Goal: Task Accomplishment & Management: Complete application form

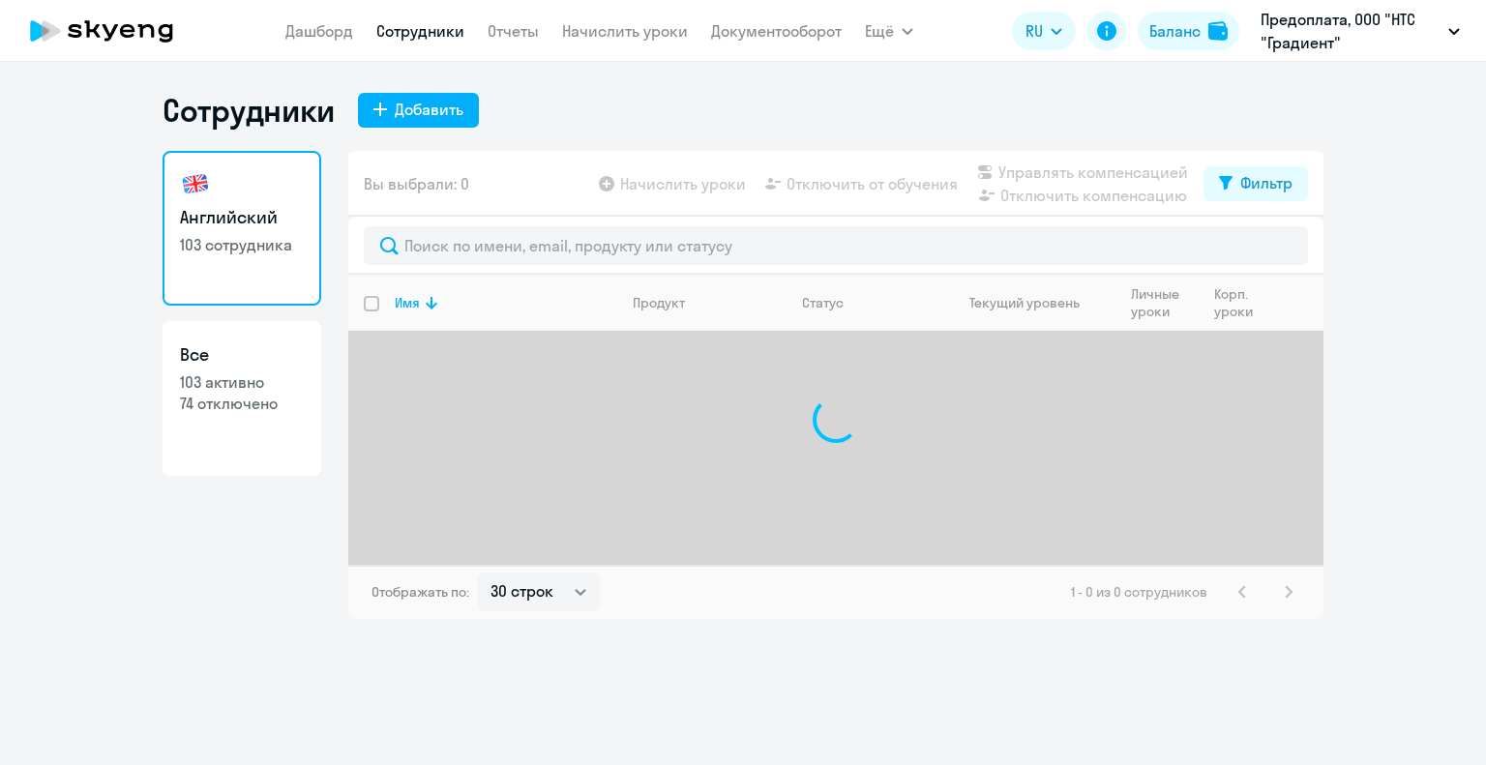
select select "30"
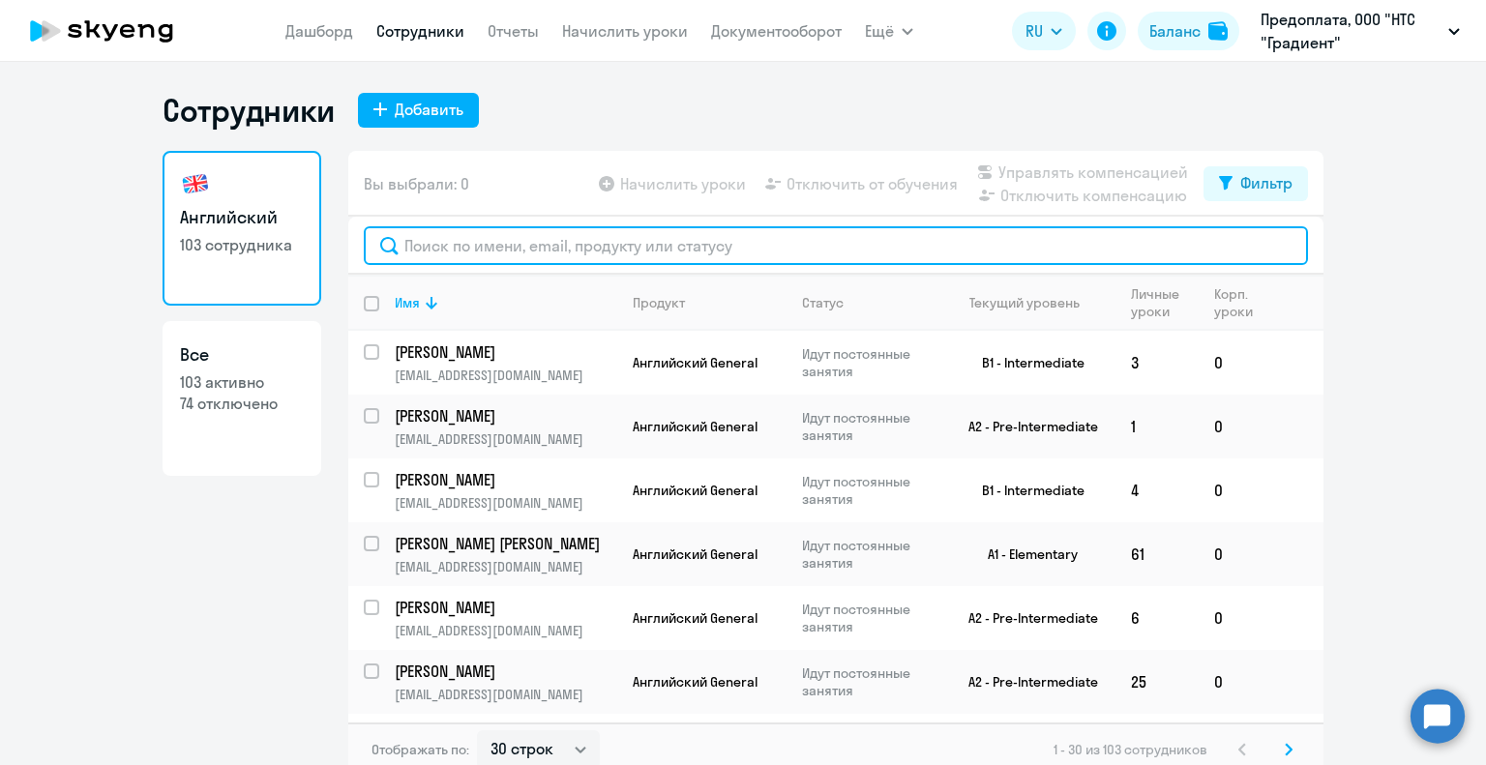
click at [649, 246] on input "text" at bounding box center [836, 245] width 944 height 39
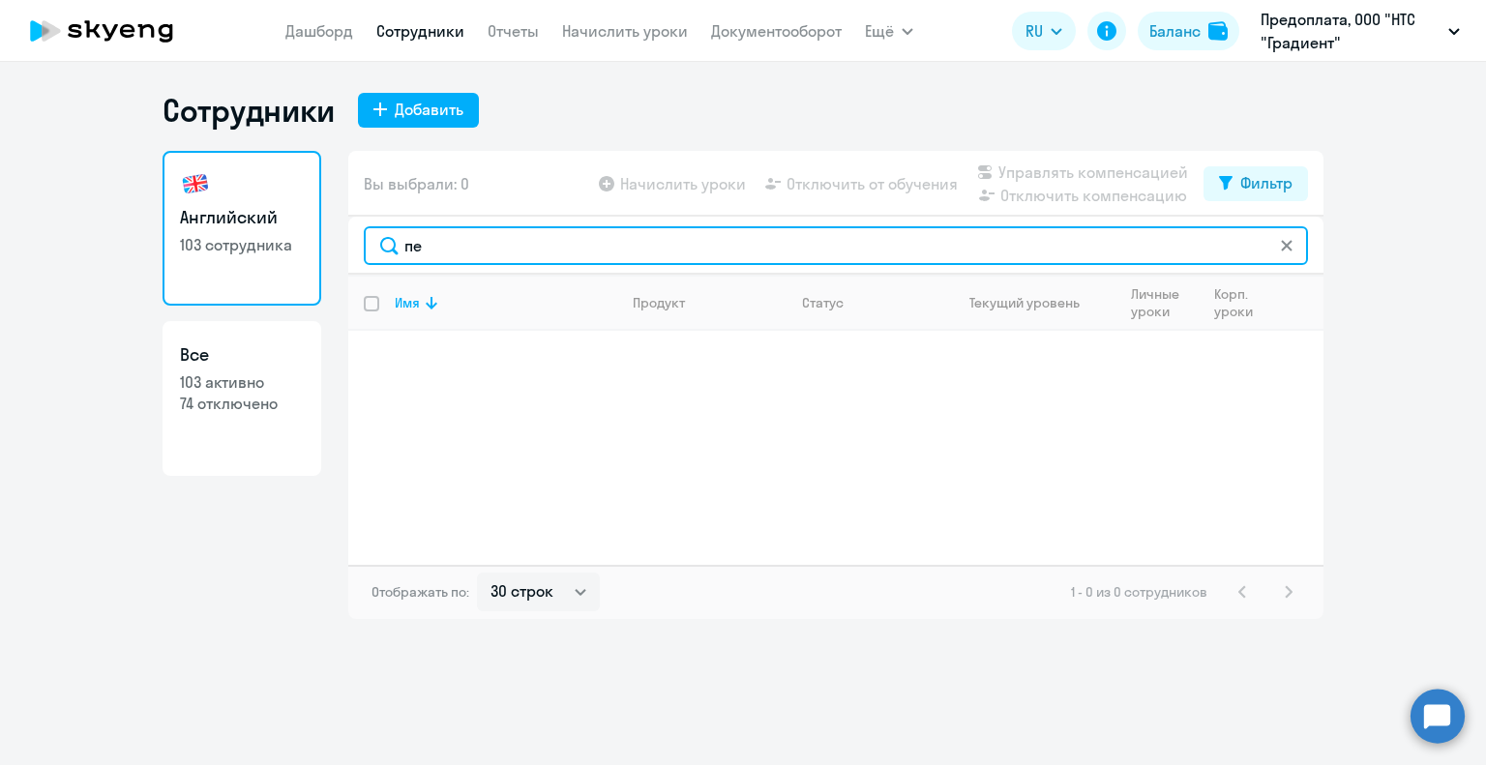
type input "п"
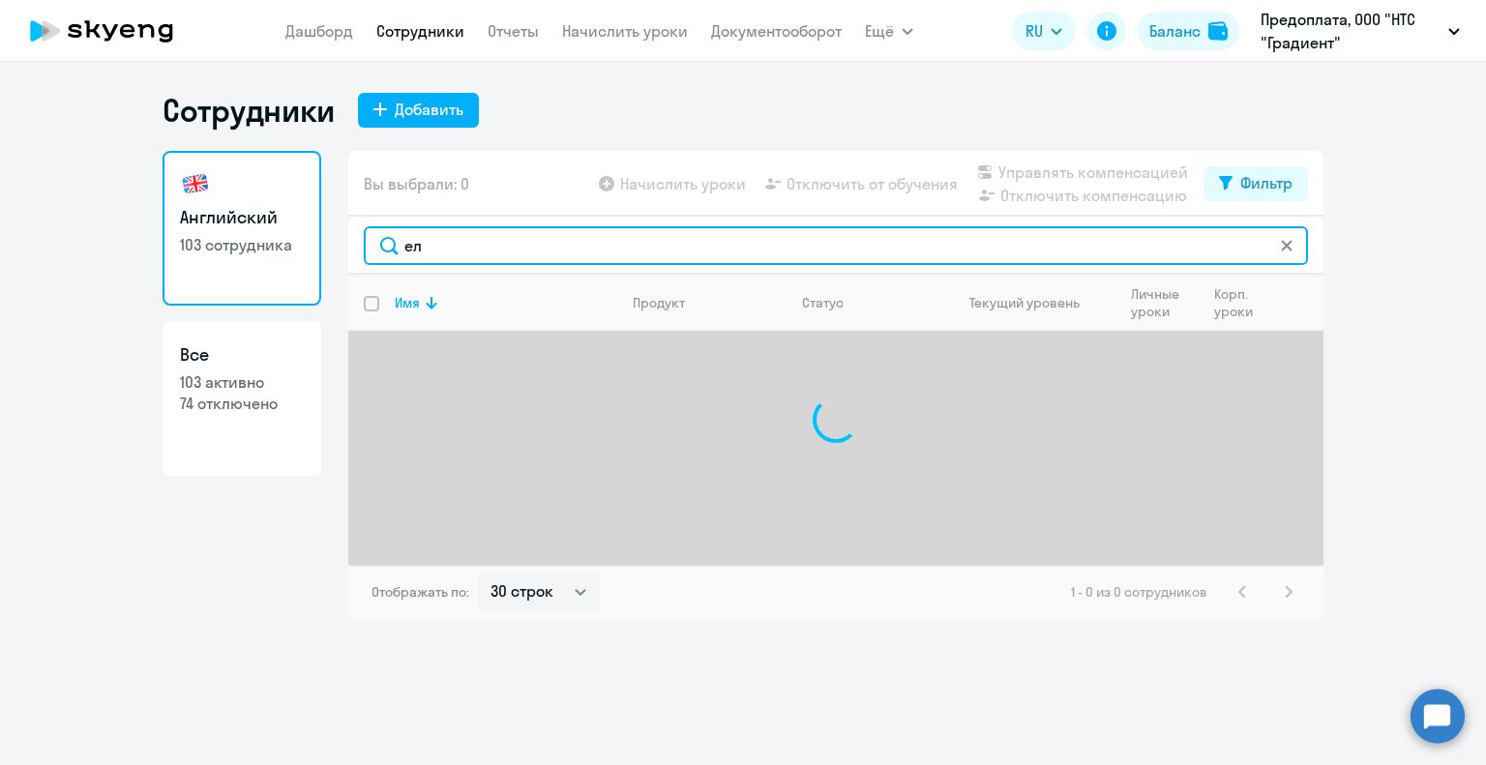
type input "е"
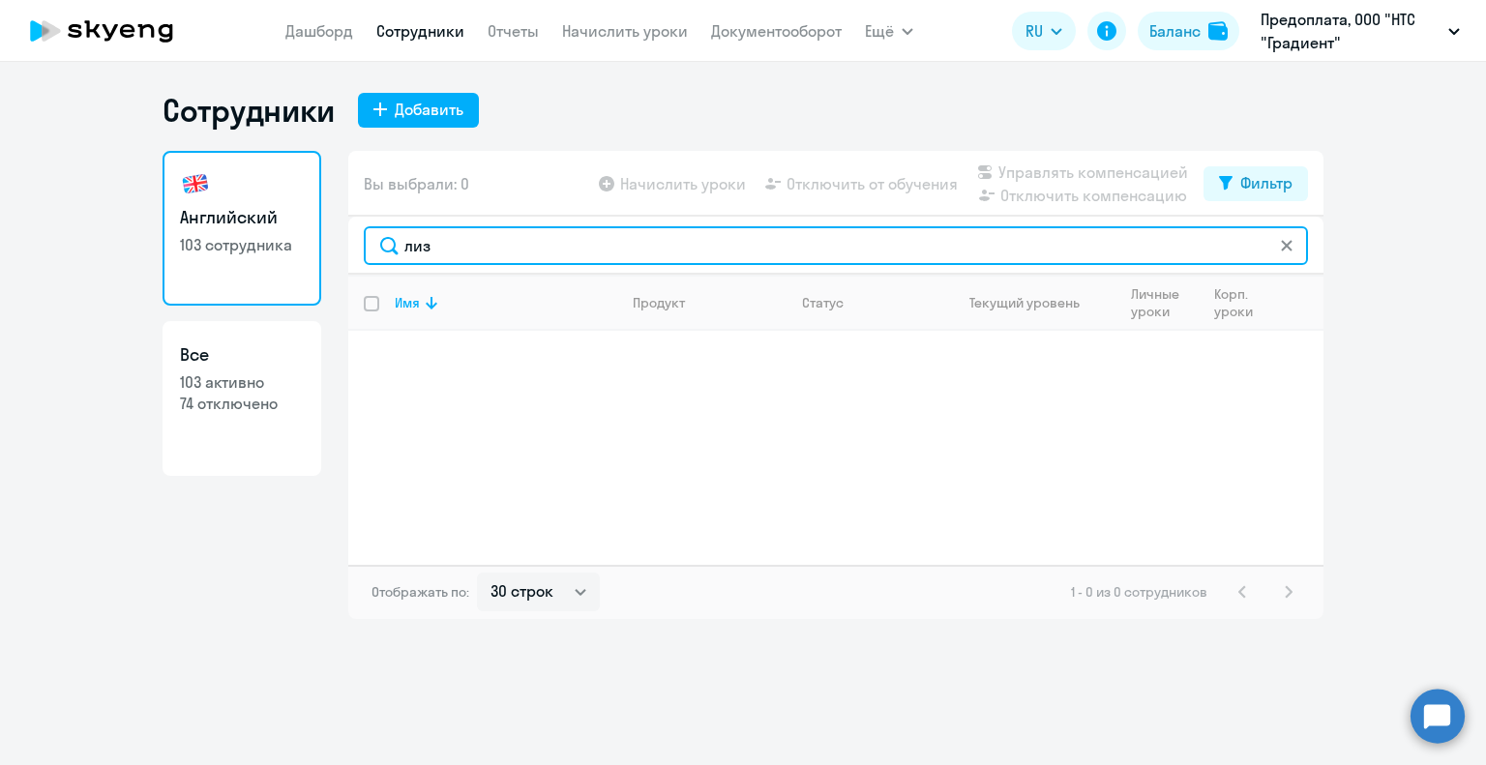
type input "лиз"
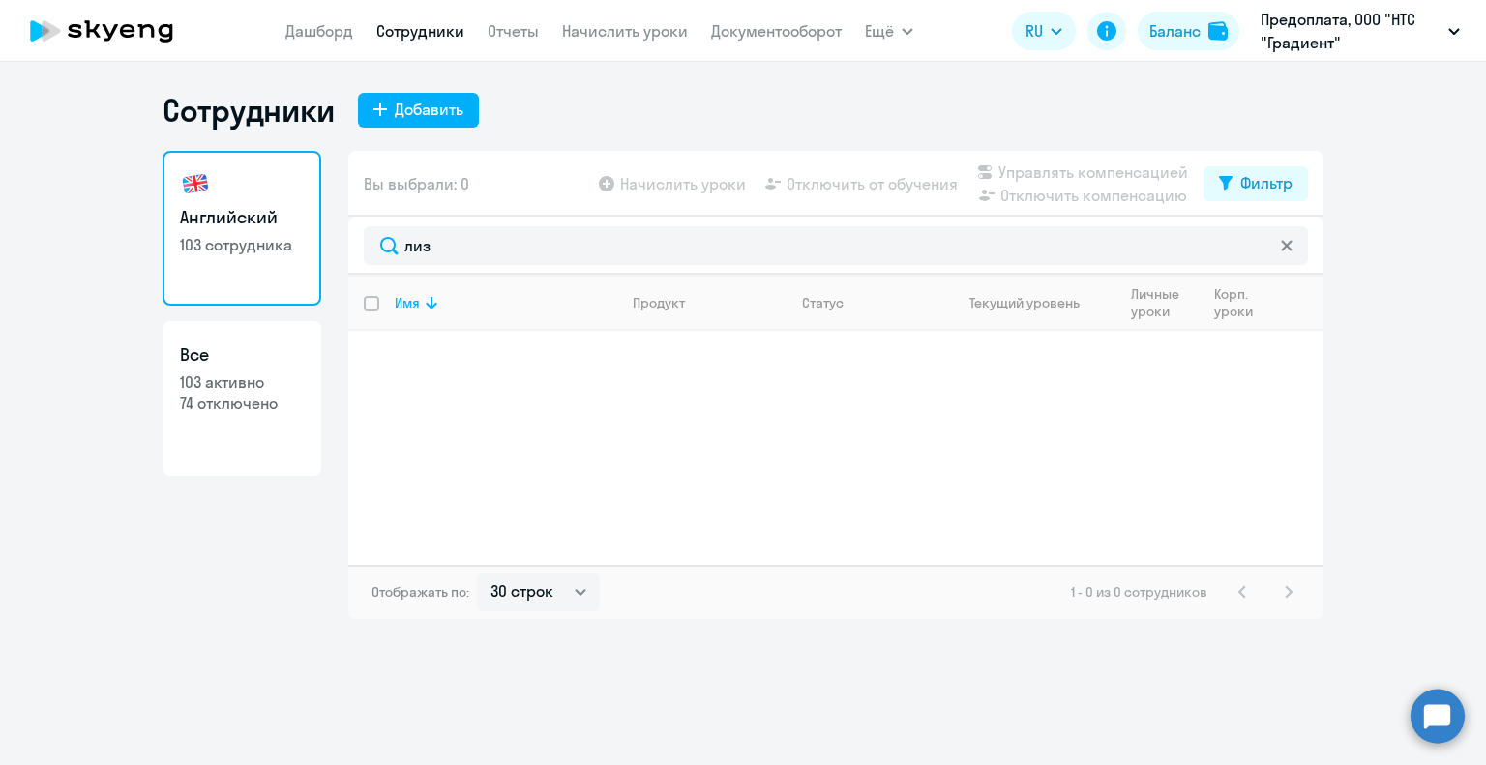
click at [1285, 246] on icon at bounding box center [1286, 245] width 11 height 11
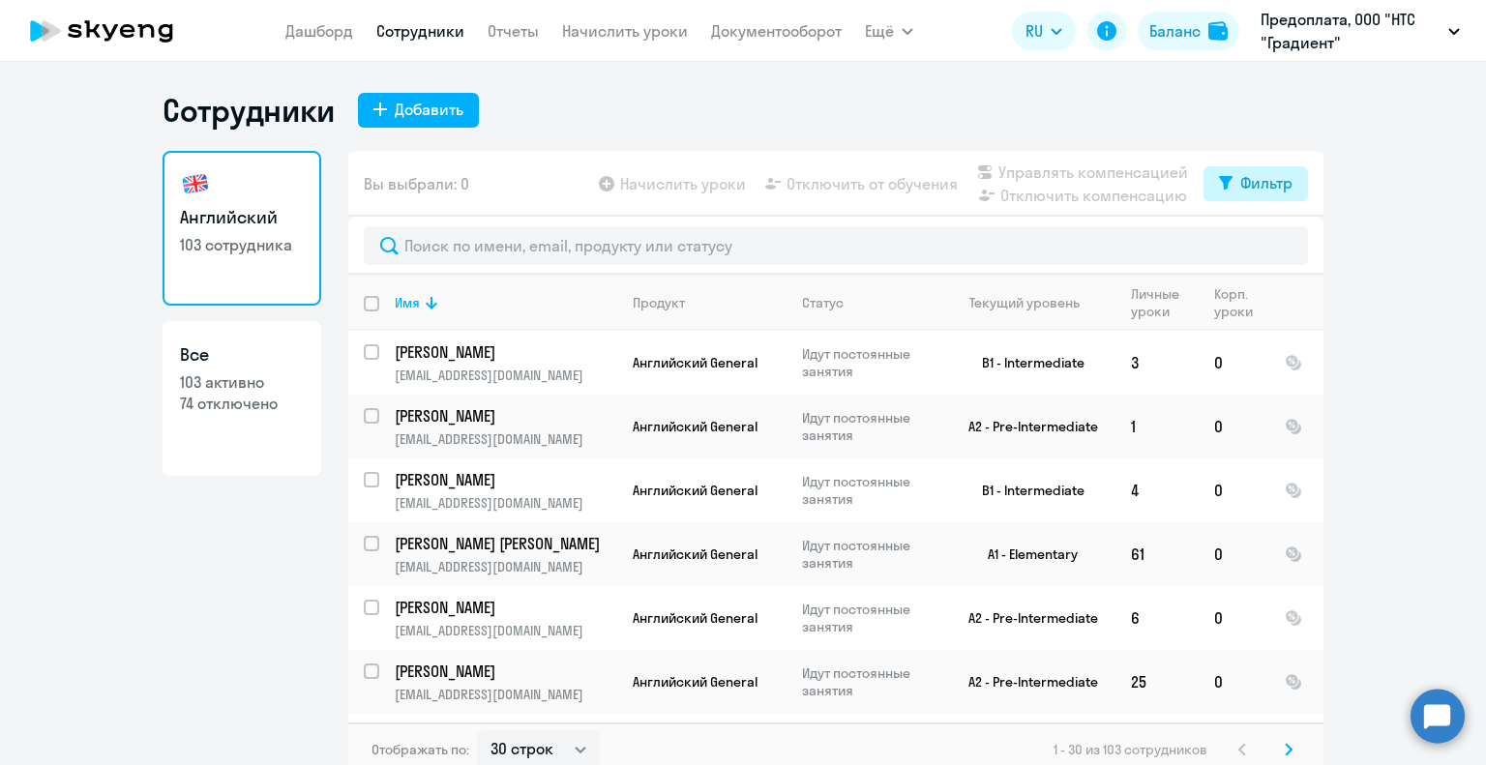
click at [1259, 191] on div "Фильтр" at bounding box center [1267, 182] width 52 height 23
click at [1385, 192] on ng-component "Сотрудники Добавить Английский 103 сотрудника Все 103 активно 74 отключено Вы в…" at bounding box center [743, 434] width 1486 height 686
click at [437, 301] on div "Имя" at bounding box center [506, 302] width 222 height 17
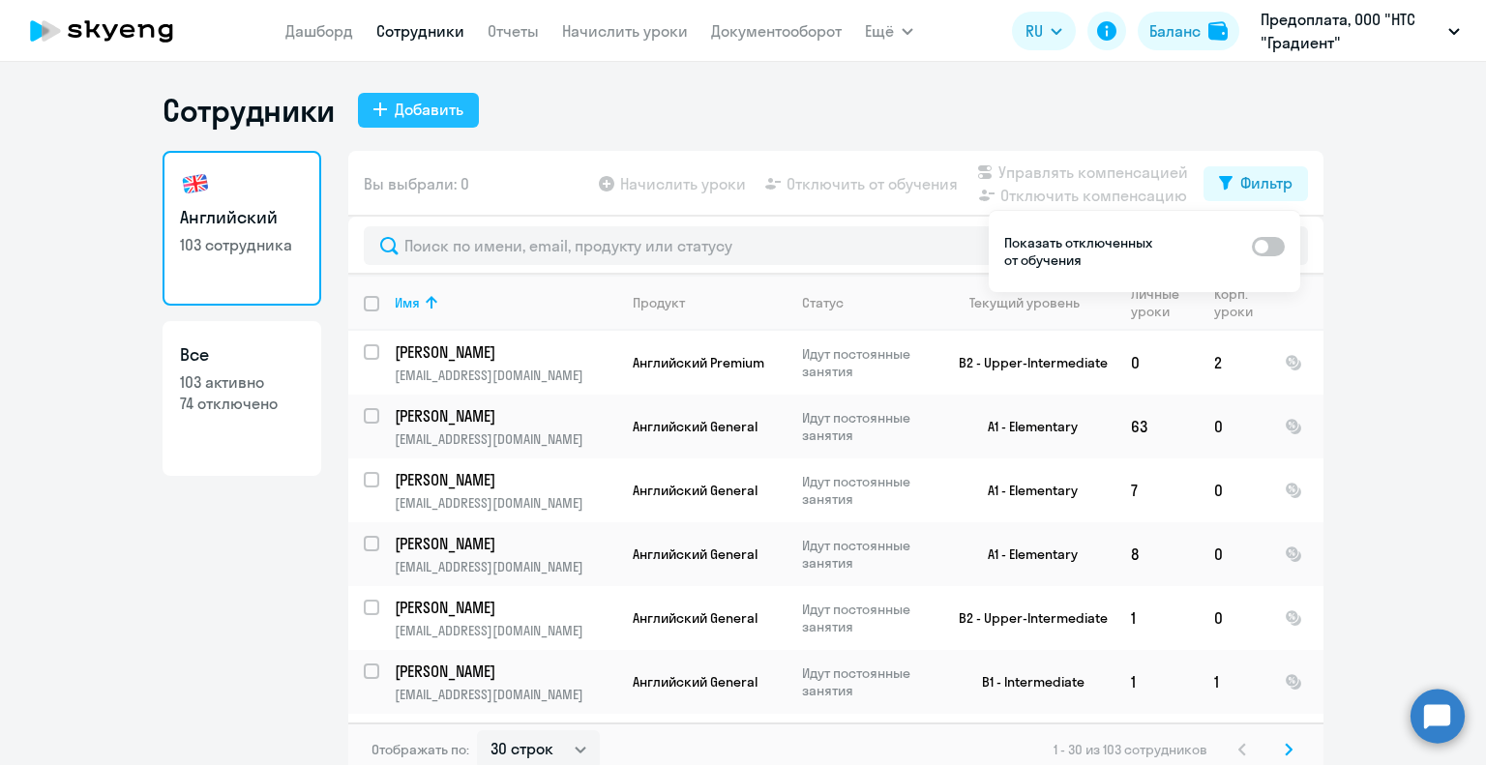
click at [434, 104] on div "Добавить" at bounding box center [429, 109] width 69 height 23
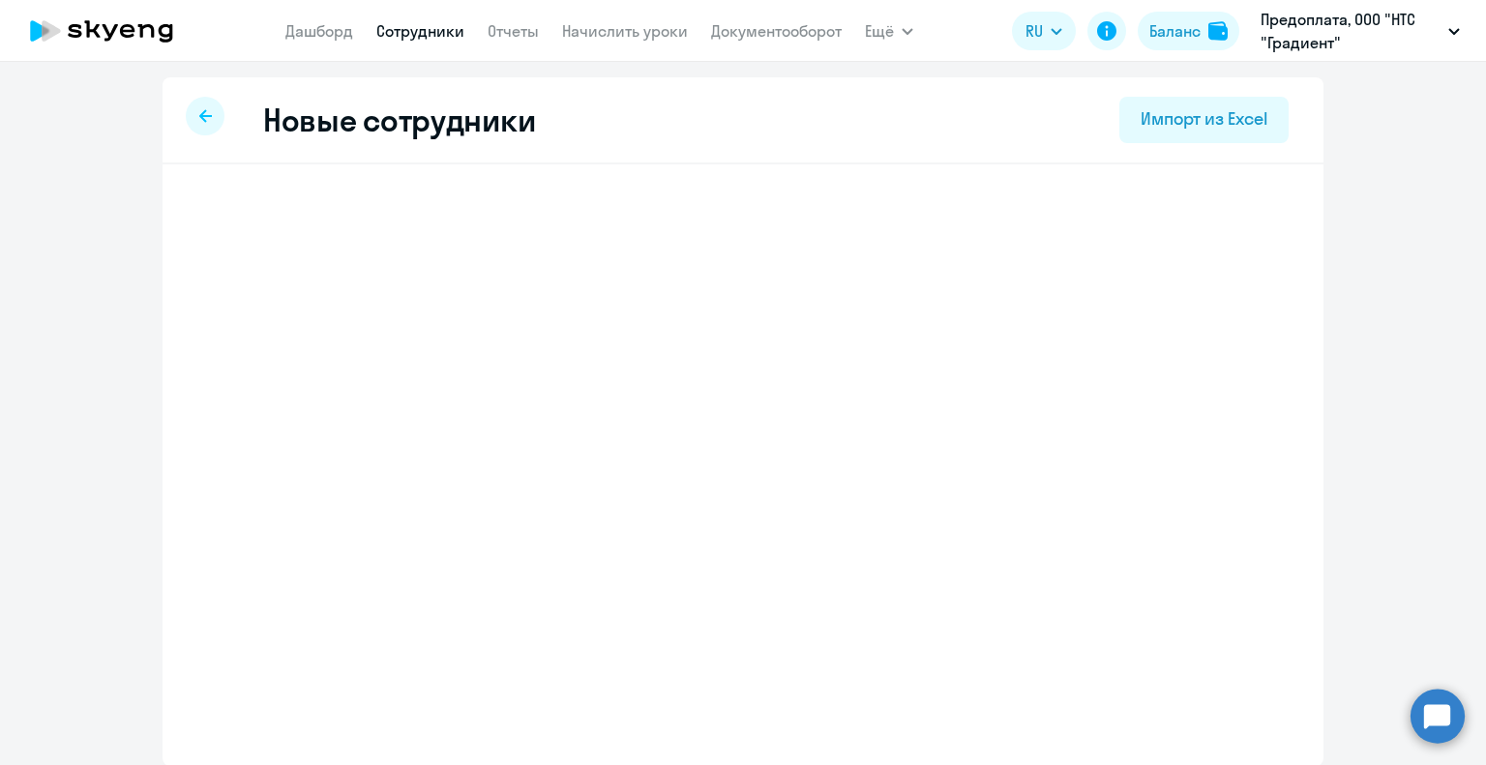
select select "english_adult_not_native_speaker"
select select "3"
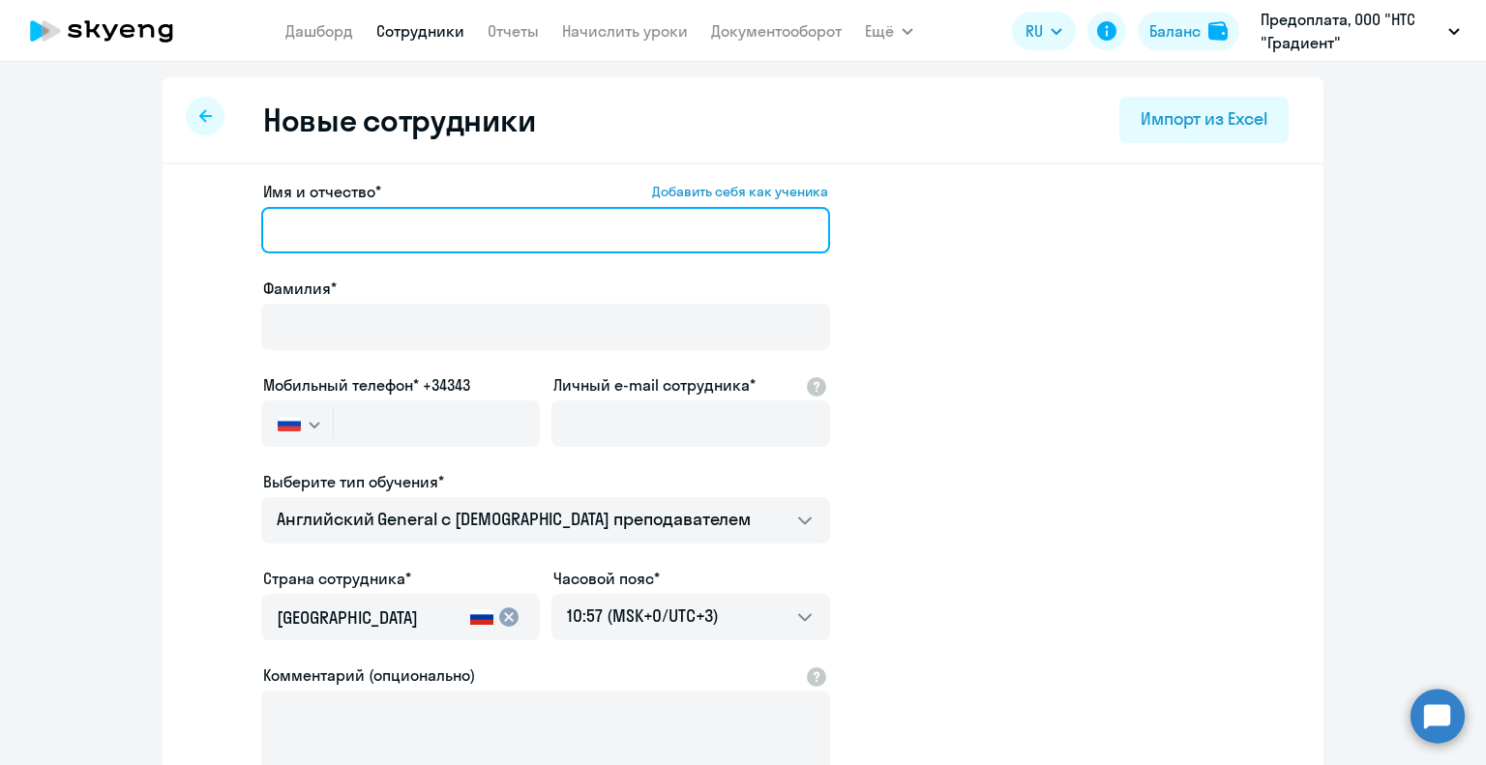
click at [426, 214] on input "Имя и отчество* Добавить себя как ученика" at bounding box center [545, 230] width 569 height 46
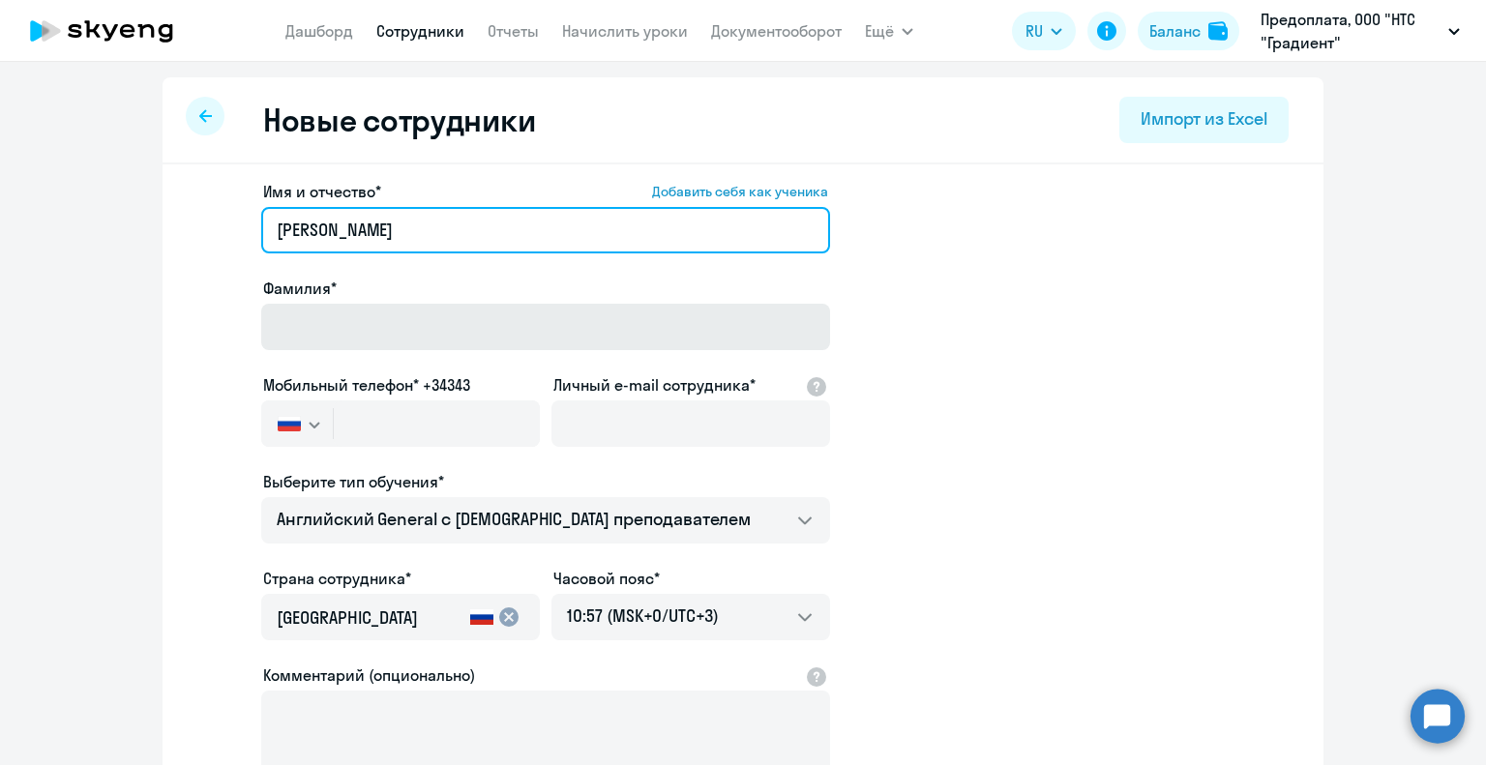
type input "[PERSON_NAME]"
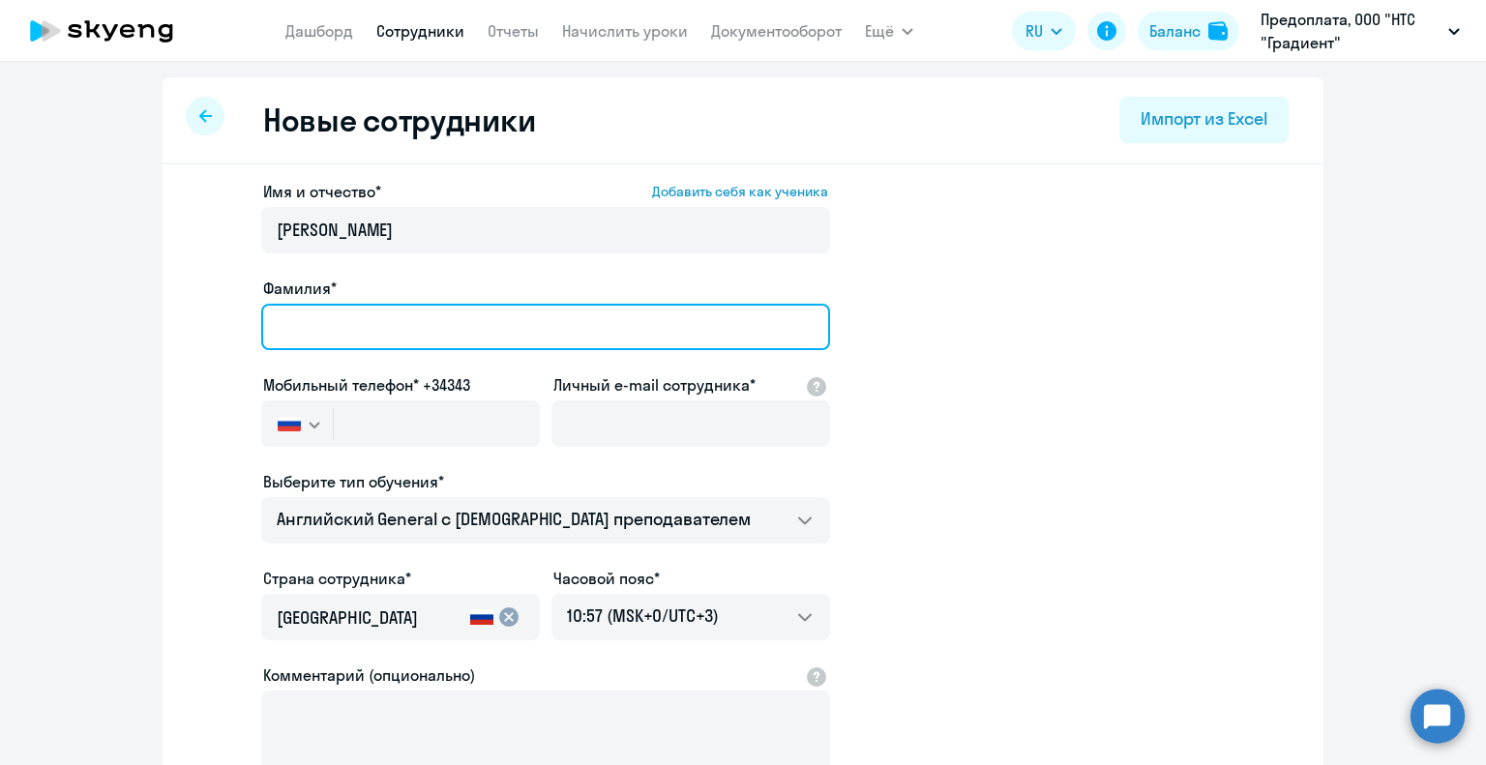
click at [493, 319] on input "Фамилия*" at bounding box center [545, 327] width 569 height 46
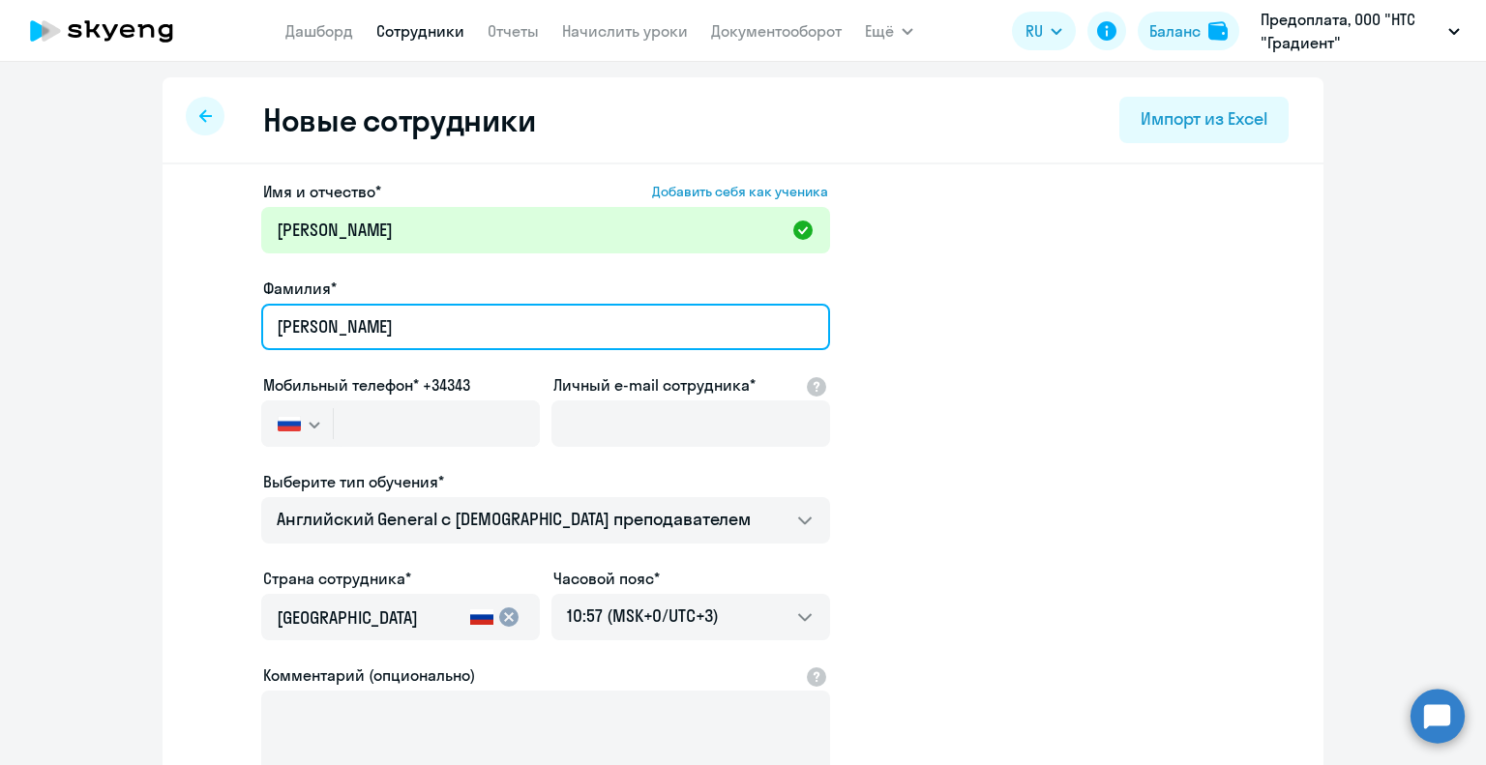
type input "[PERSON_NAME]"
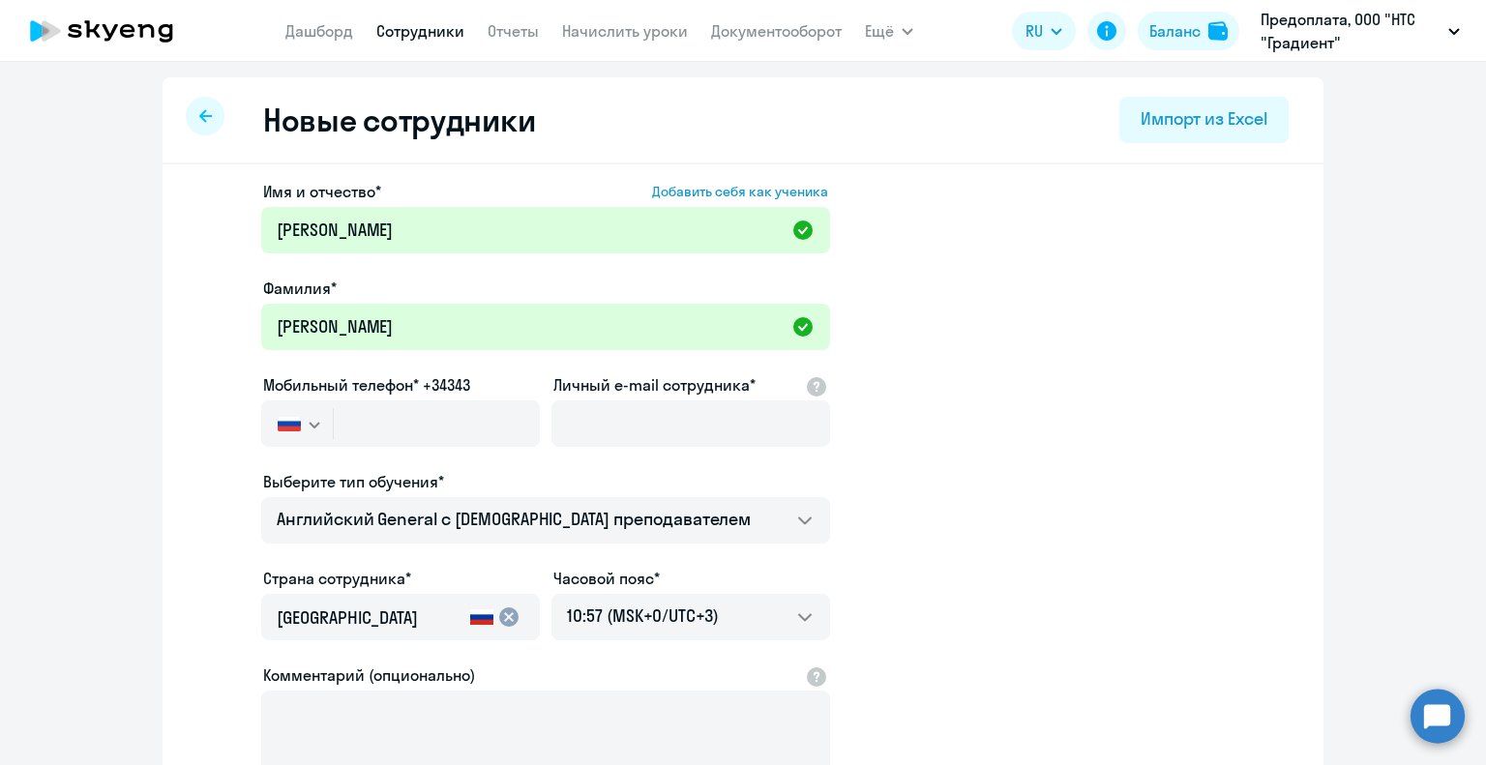
click at [116, 469] on ng-component "Новые сотрудники Импорт из Excel Имя и отчество* Добавить себя как ученика [PER…" at bounding box center [743, 546] width 1486 height 938
click at [383, 424] on input "text" at bounding box center [437, 424] width 206 height 46
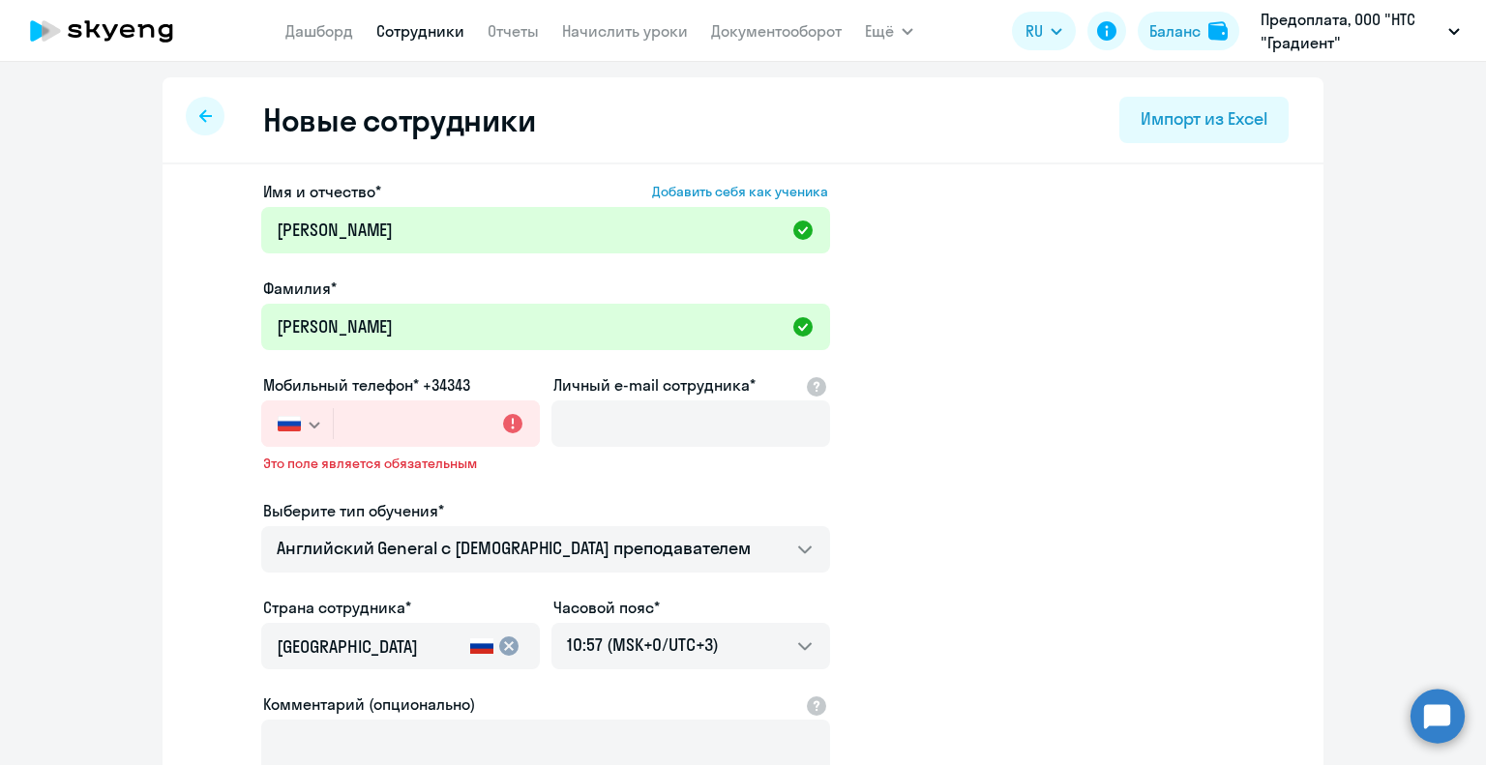
click at [92, 579] on ng-component "Новые сотрудники Импорт из Excel Имя и отчество* Добавить себя как ученика [PER…" at bounding box center [743, 560] width 1486 height 967
click at [368, 413] on input "text" at bounding box center [437, 424] width 206 height 46
paste input "[PHONE_NUMBER]"
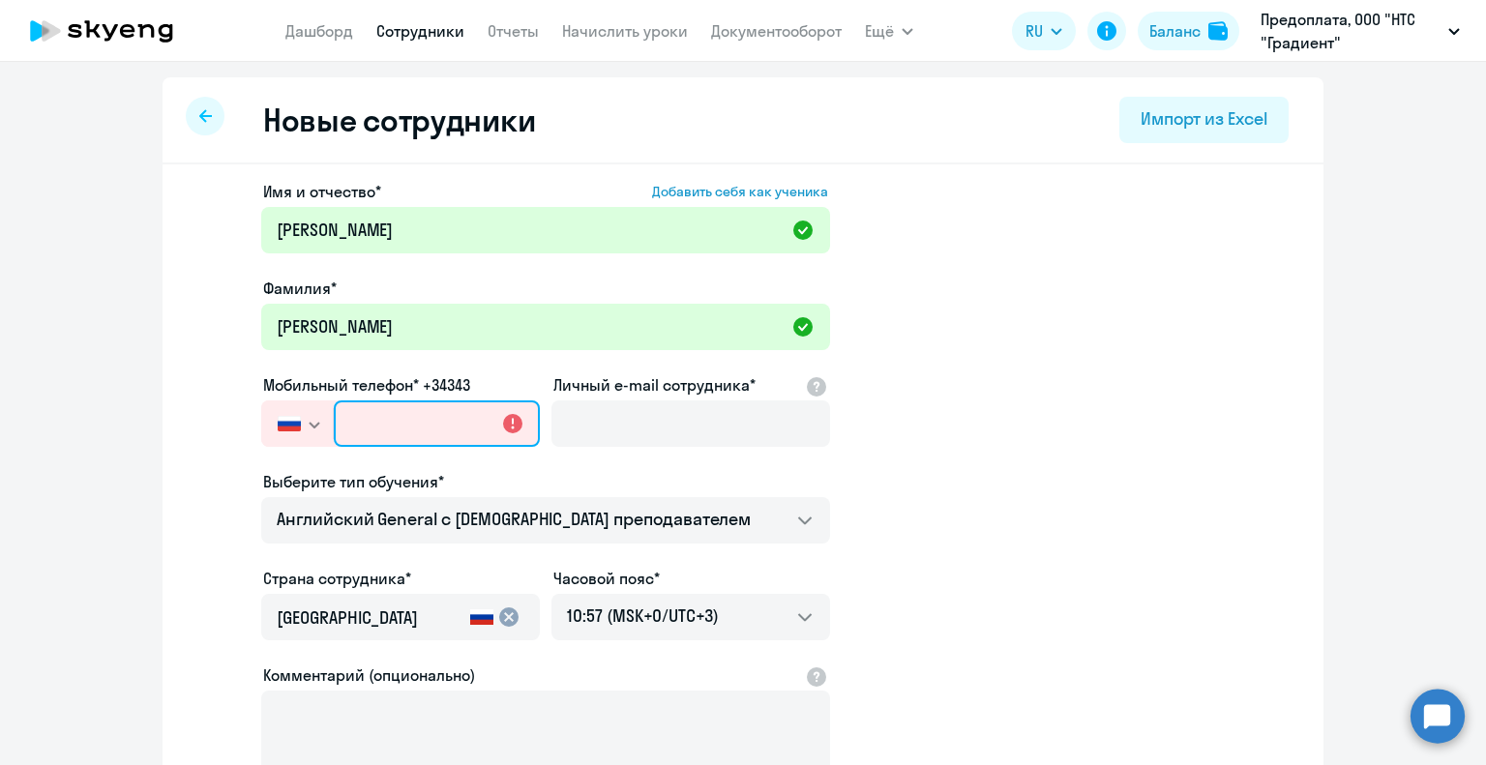
type input "[PHONE_NUMBER]"
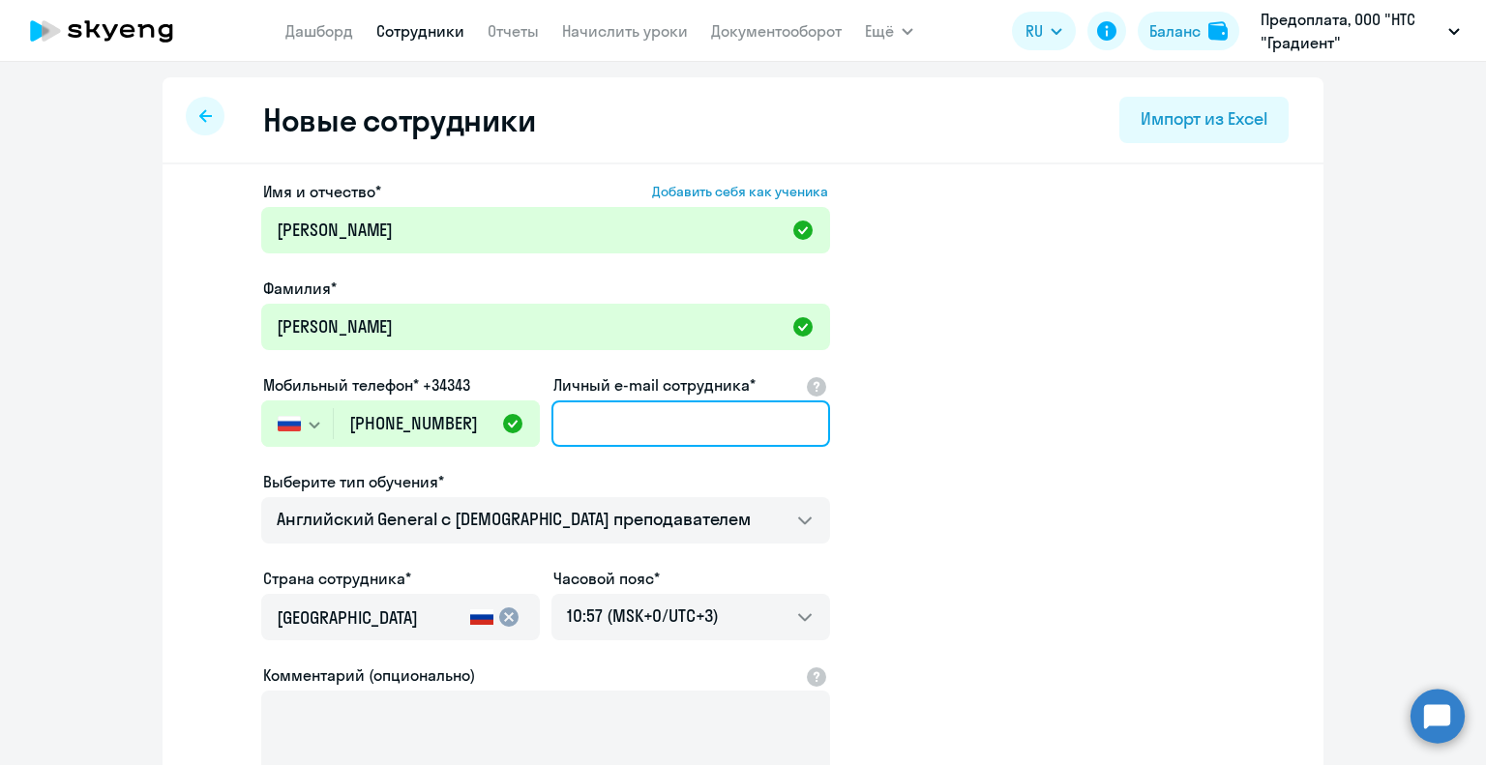
click at [685, 436] on input "Личный e-mail сотрудника*" at bounding box center [691, 424] width 279 height 46
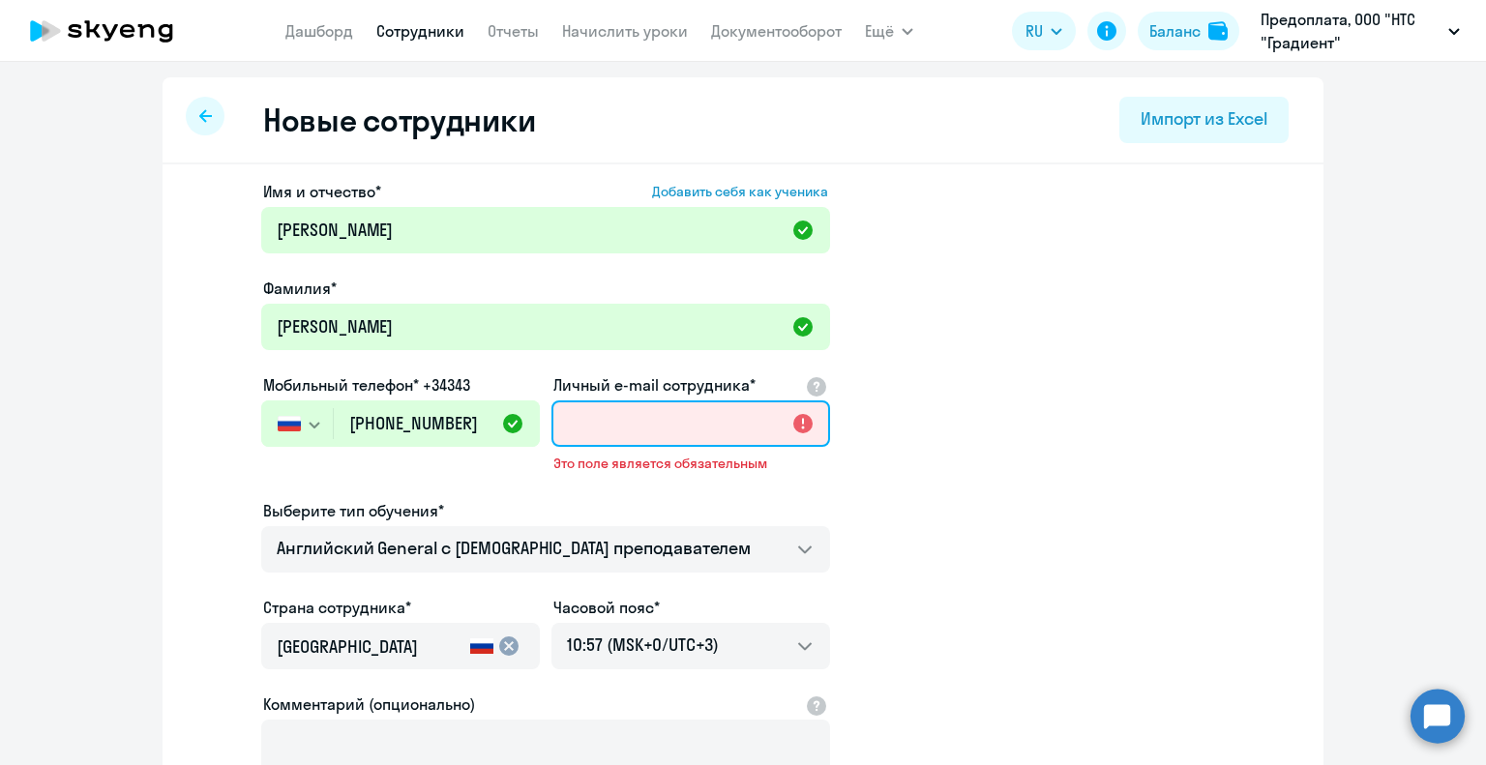
click at [656, 417] on input "Личный e-mail сотрудника*" at bounding box center [691, 424] width 279 height 46
paste input "[EMAIL_ADDRESS][DOMAIN_NAME]"
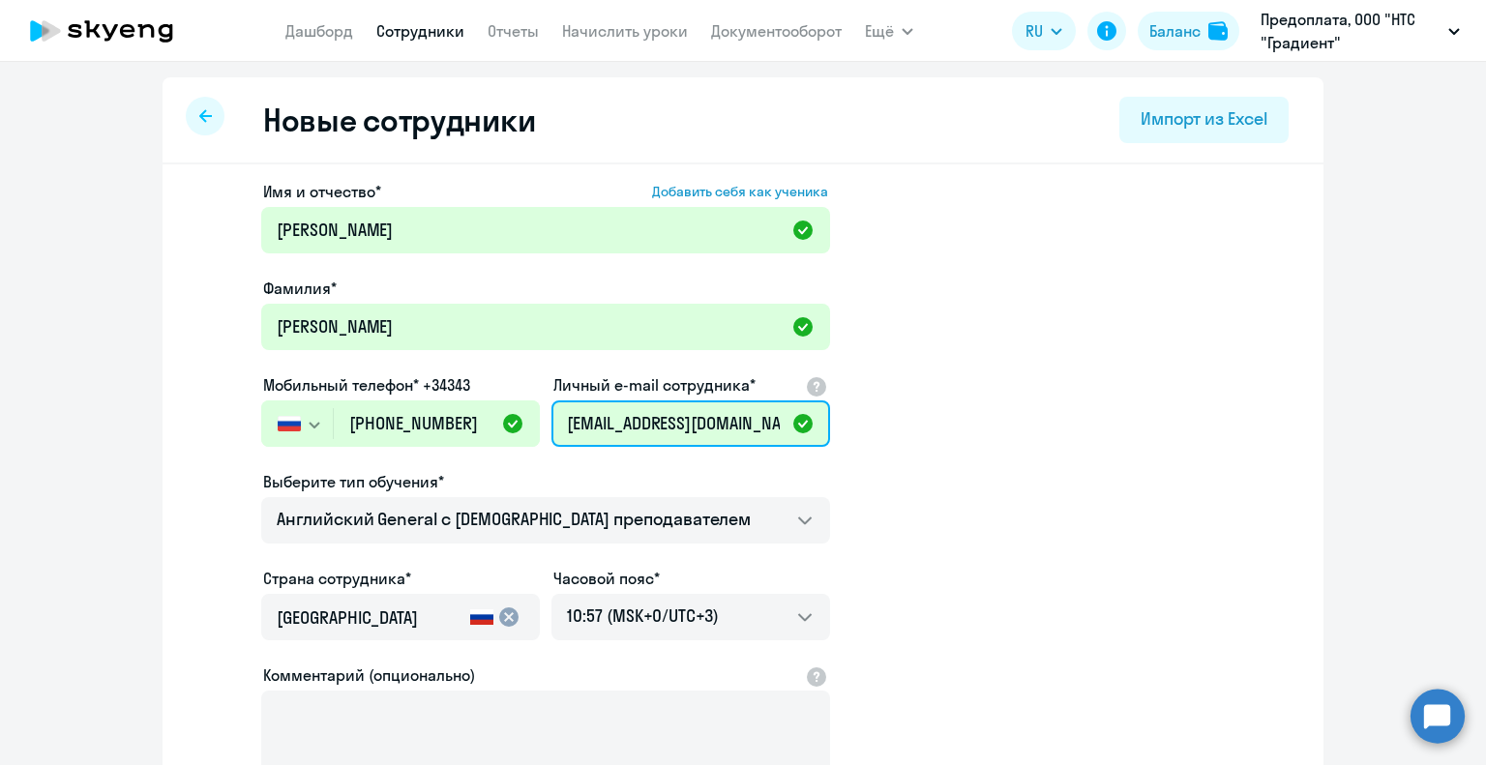
type input "[EMAIL_ADDRESS][DOMAIN_NAME]"
click at [998, 396] on app-new-student-form "Имя и отчество* Добавить себя как ученика [PERSON_NAME]* [PERSON_NAME] Мобильны…" at bounding box center [743, 525] width 1099 height 690
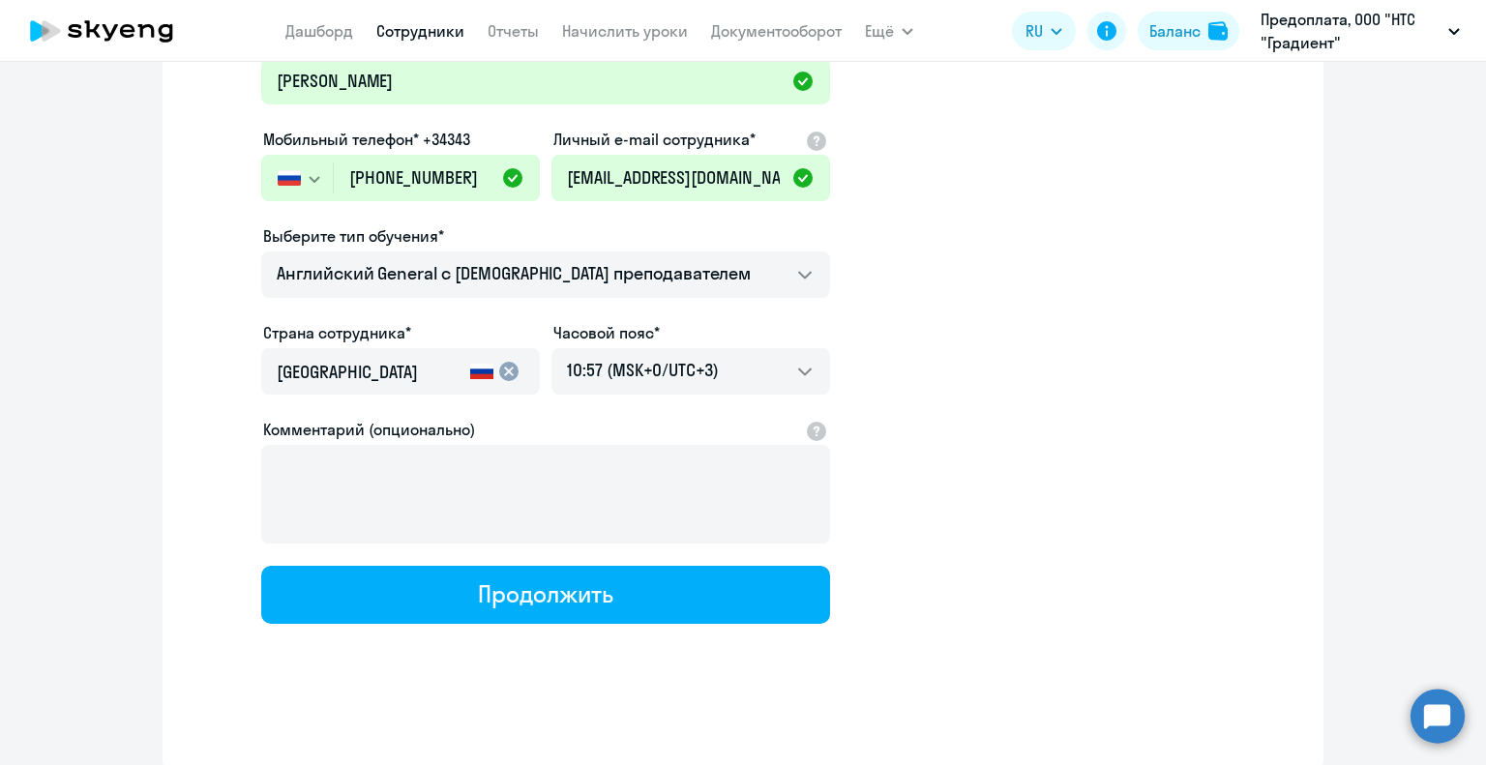
scroll to position [247, 0]
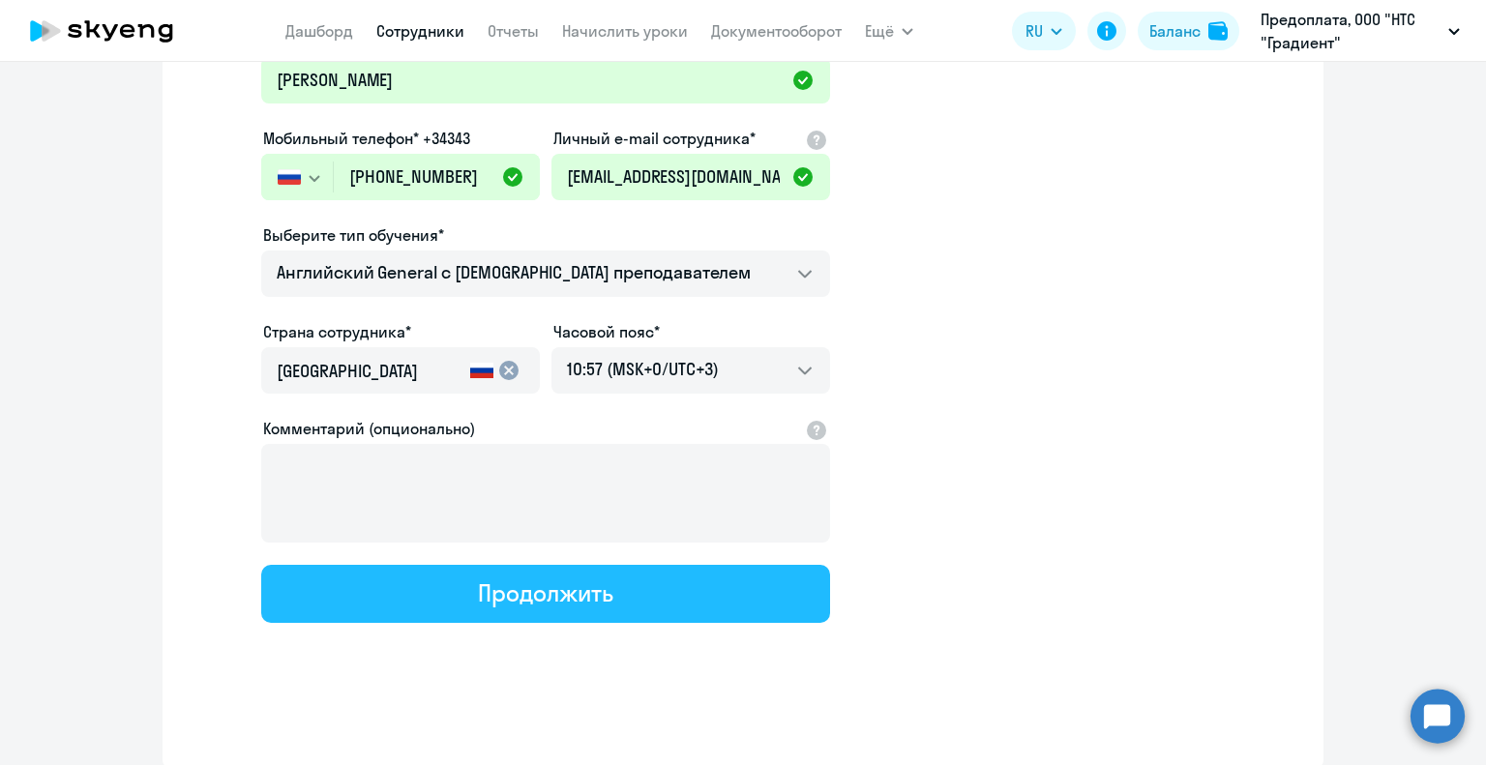
click at [606, 572] on button "Продолжить" at bounding box center [545, 594] width 569 height 58
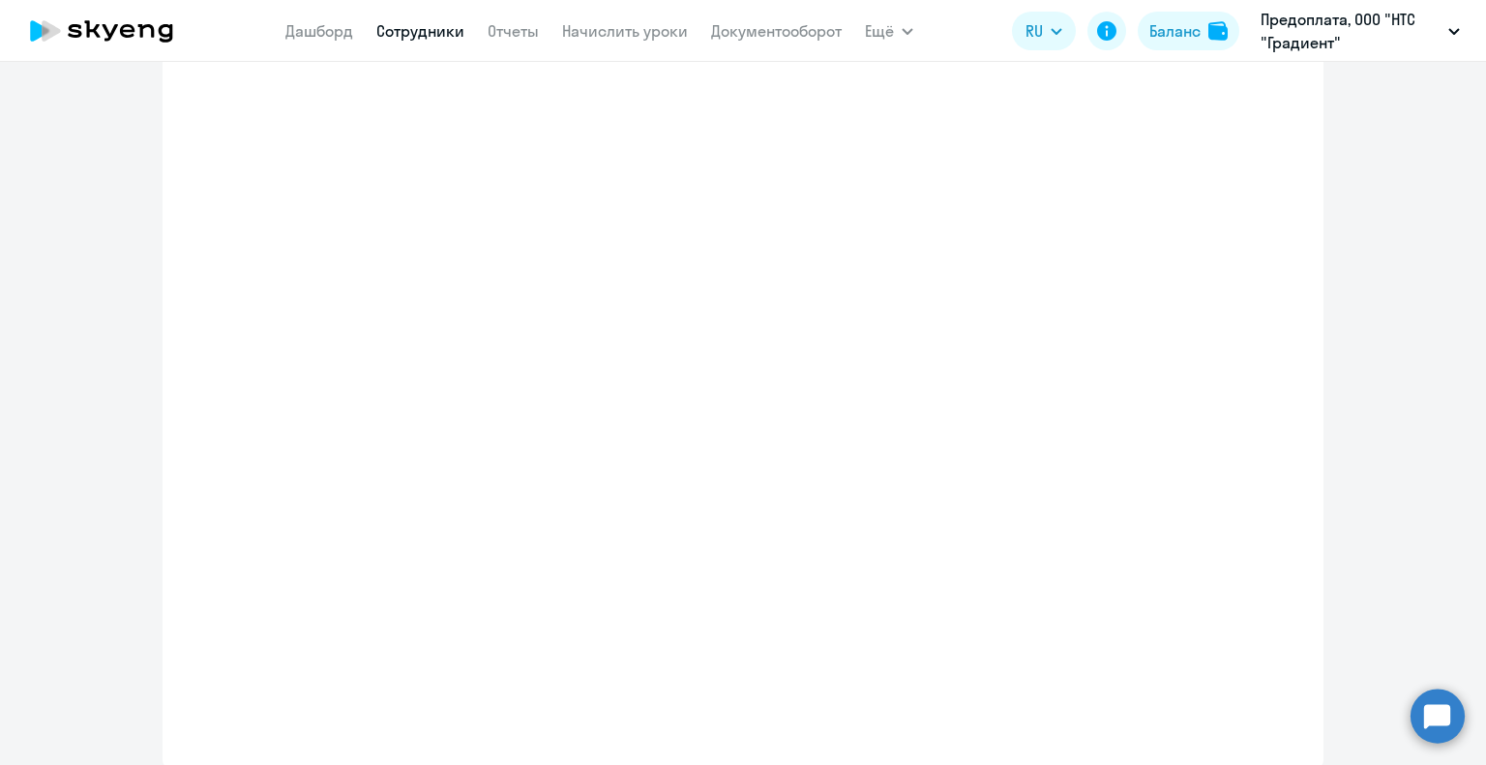
select select "english_adult_not_native_speaker"
select select "3"
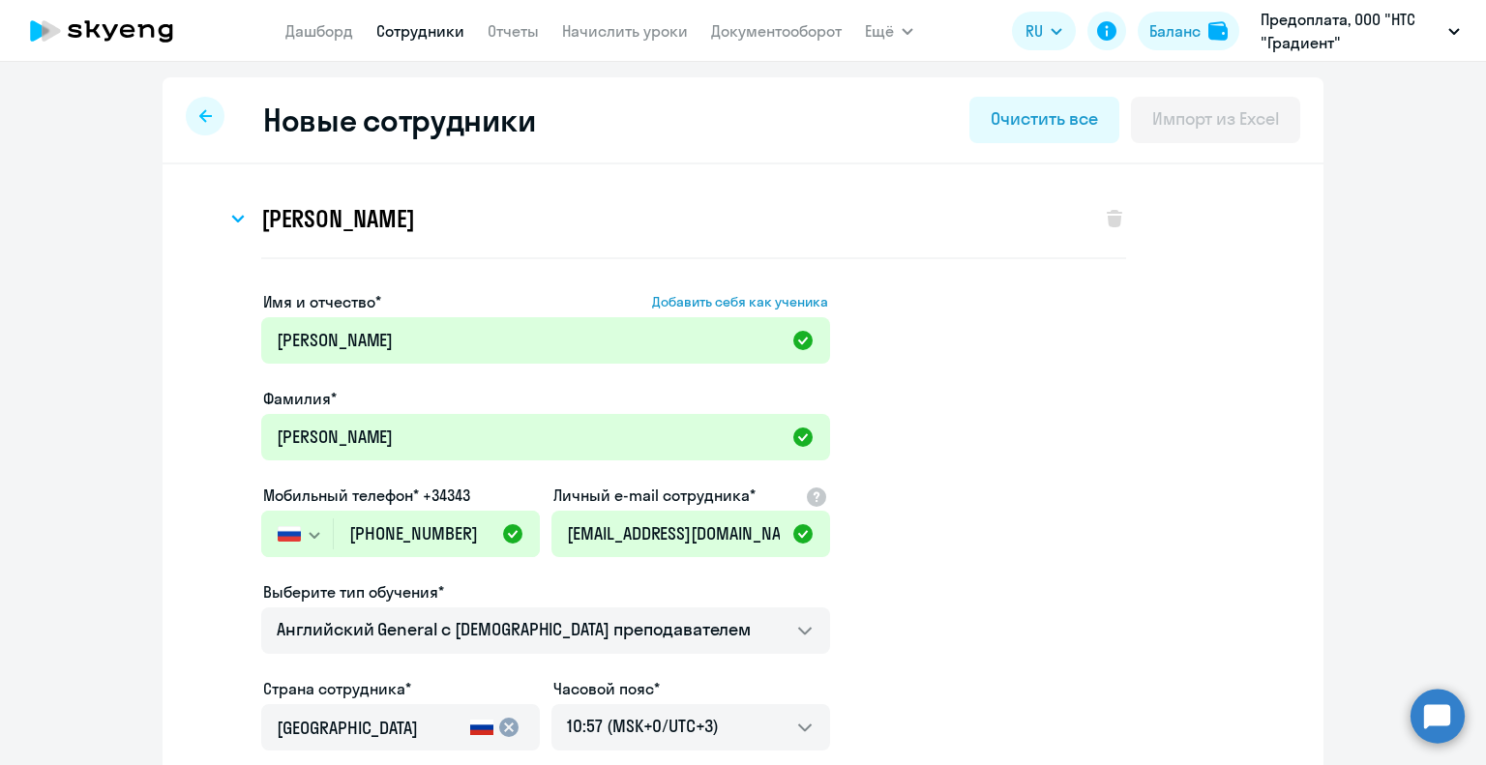
scroll to position [0, 0]
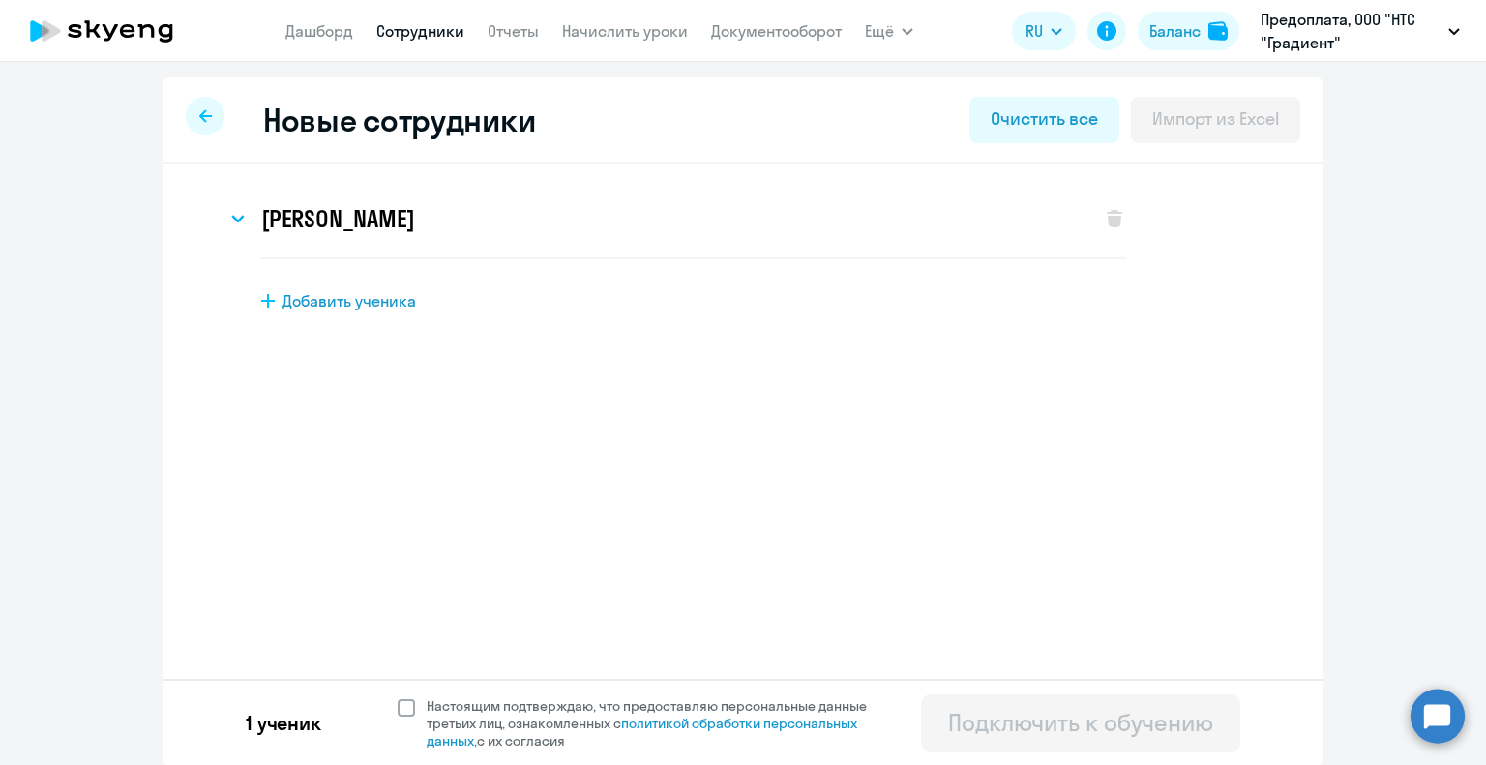
click at [399, 715] on span at bounding box center [406, 708] width 17 height 17
click at [398, 698] on input "Настоящим подтверждаю, что предоставляю персональные данные третьих лиц, ознако…" at bounding box center [397, 697] width 1 height 1
checkbox input "true"
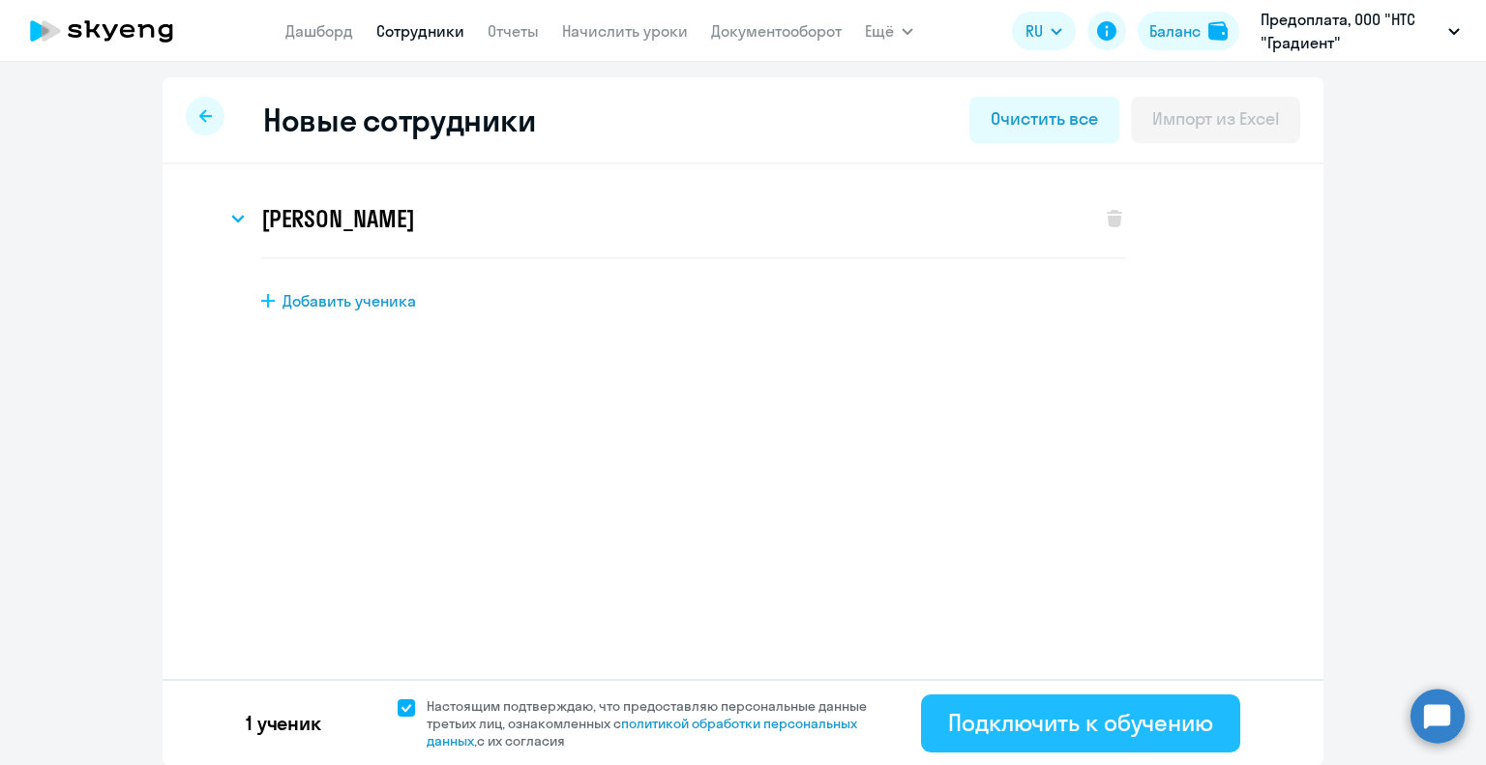
click at [1049, 719] on div "Подключить к обучению" at bounding box center [1080, 722] width 265 height 31
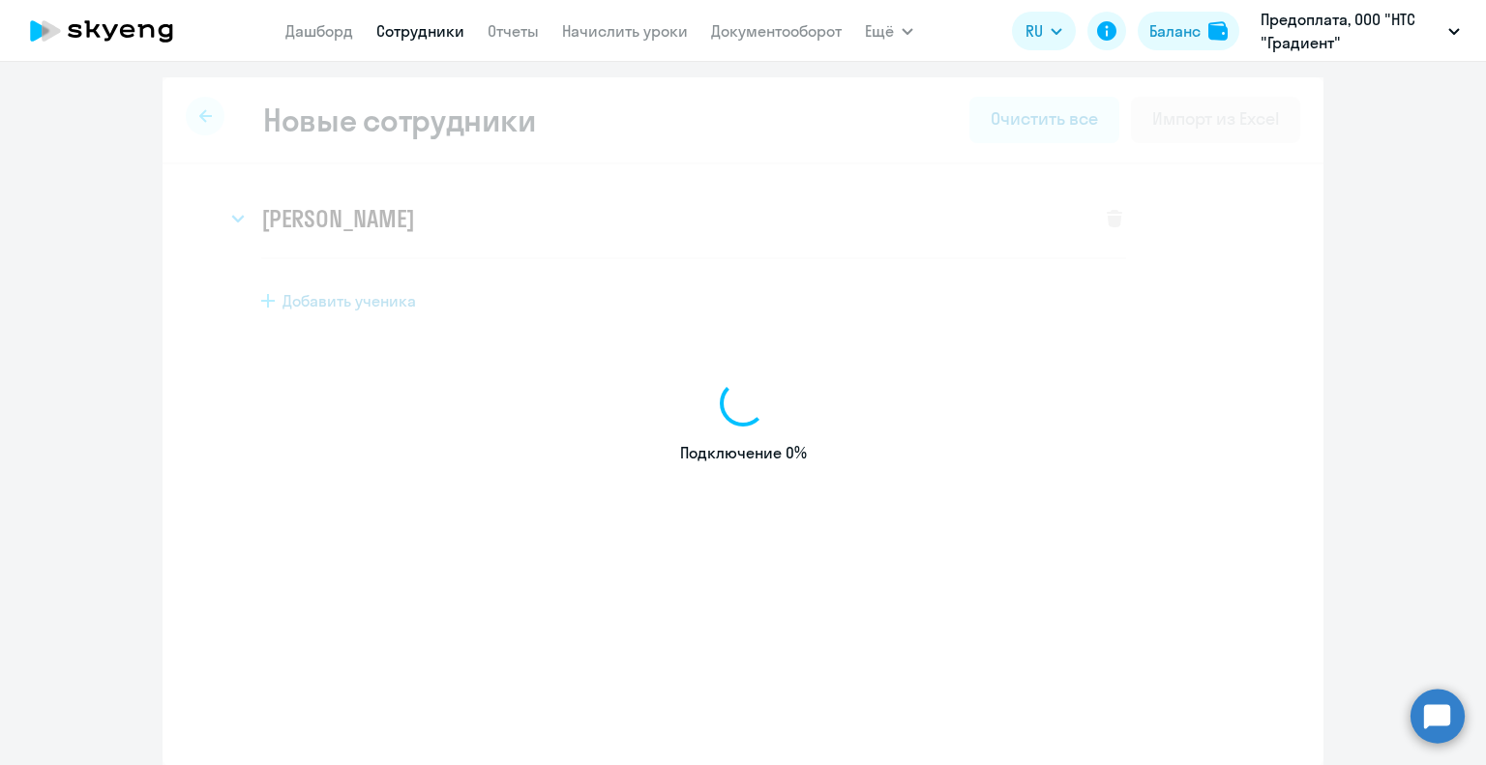
select select "english_adult_not_native_speaker"
select select "3"
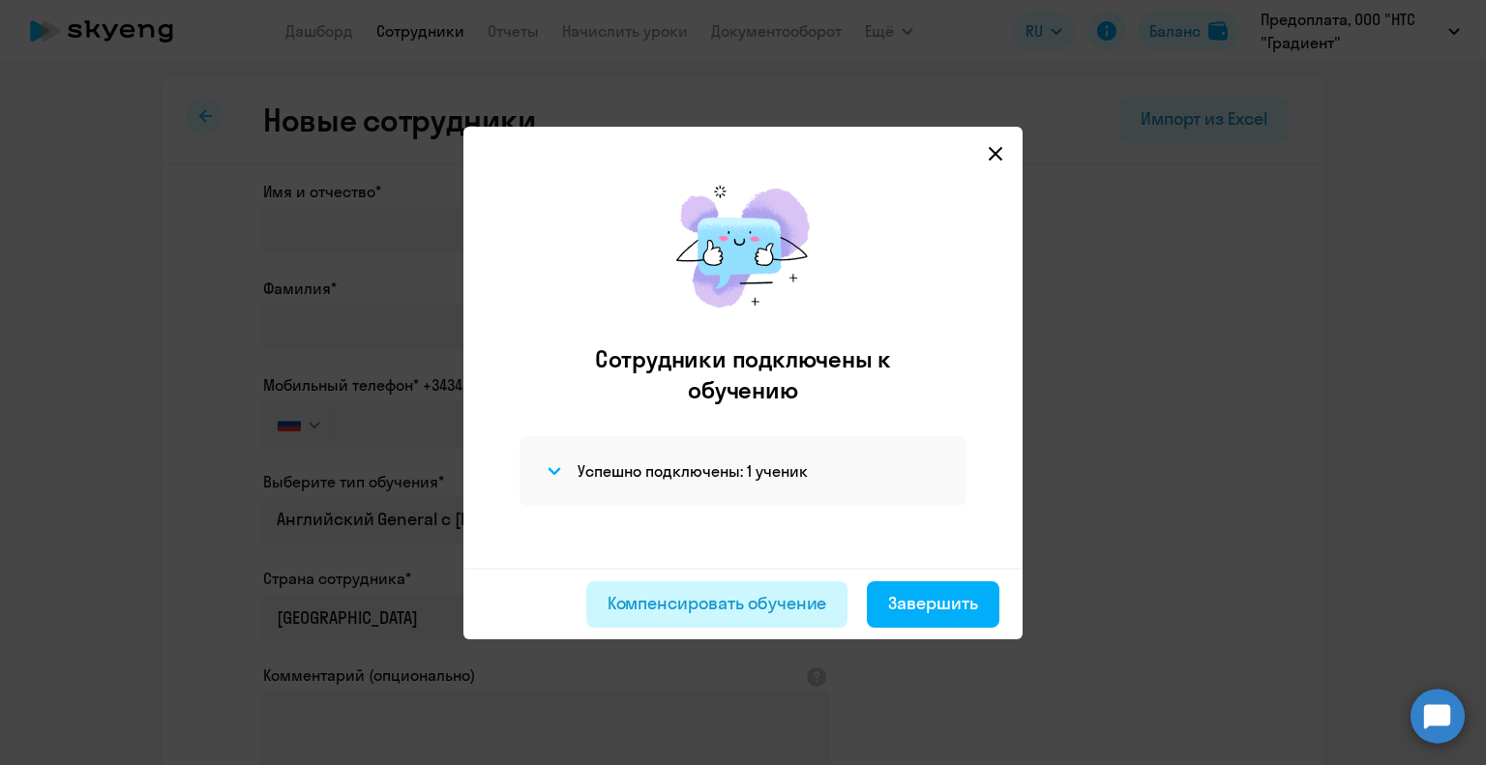
click at [727, 607] on div "Компенсировать обучение" at bounding box center [718, 603] width 220 height 25
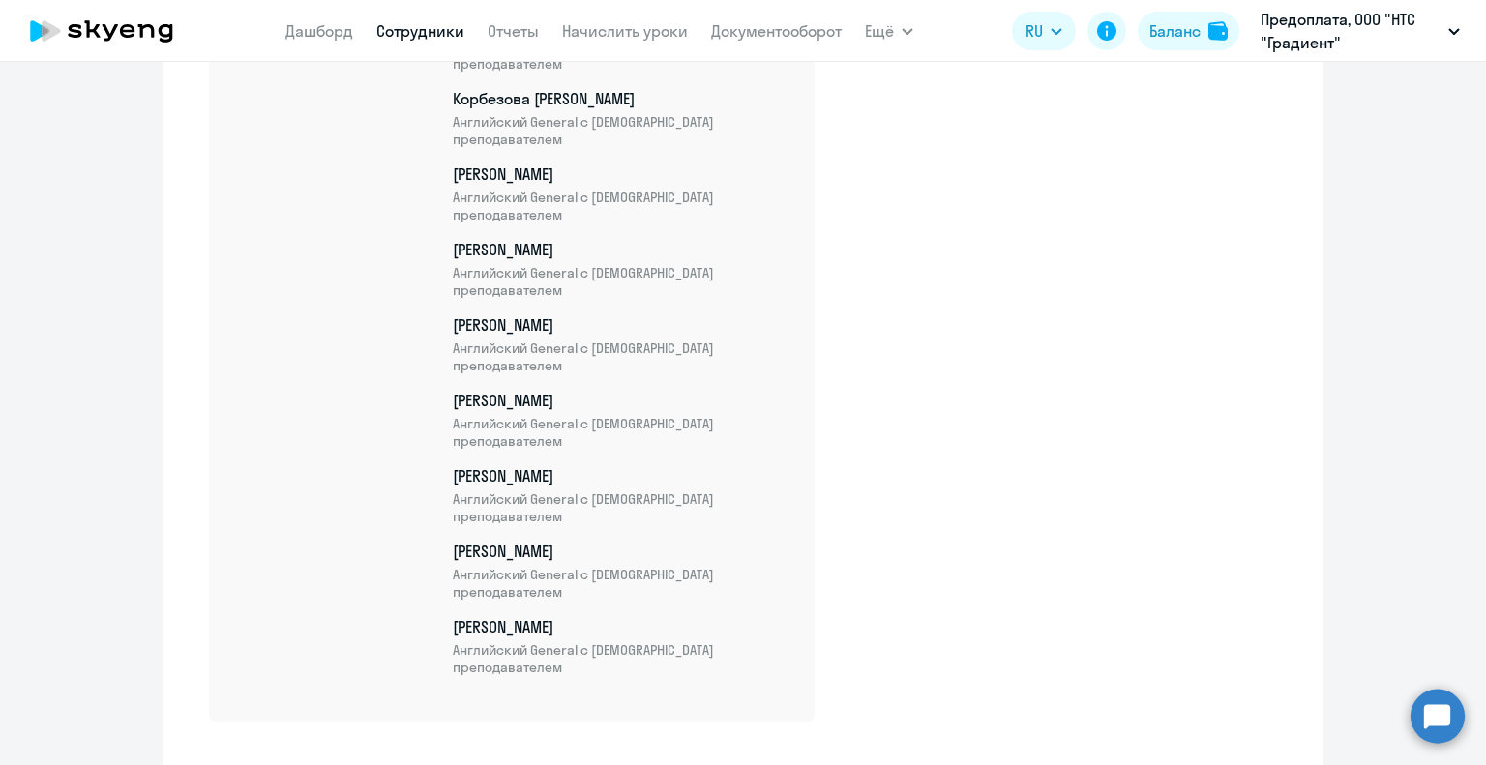
scroll to position [7973, 0]
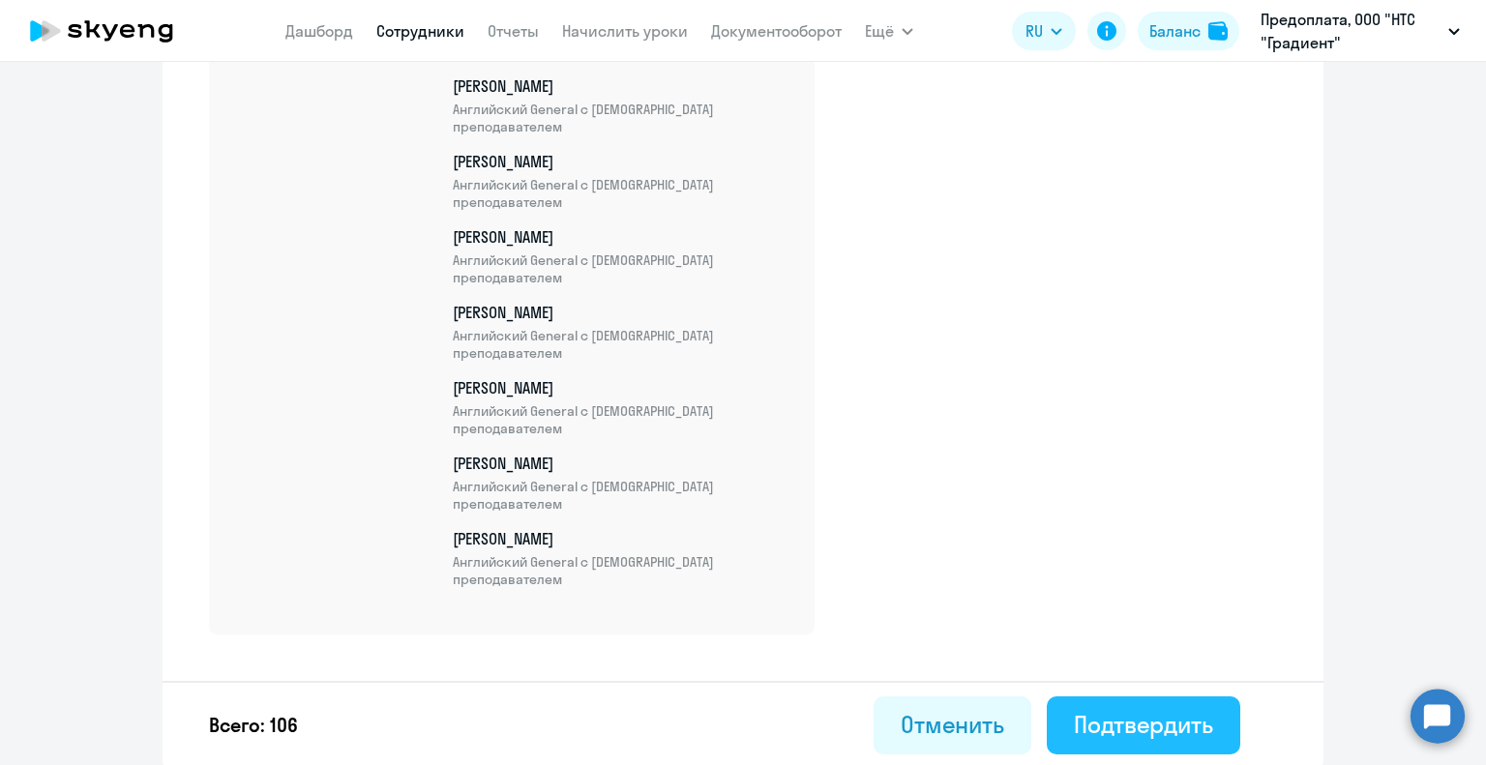
click at [1076, 698] on button "Подтвердить" at bounding box center [1144, 726] width 194 height 58
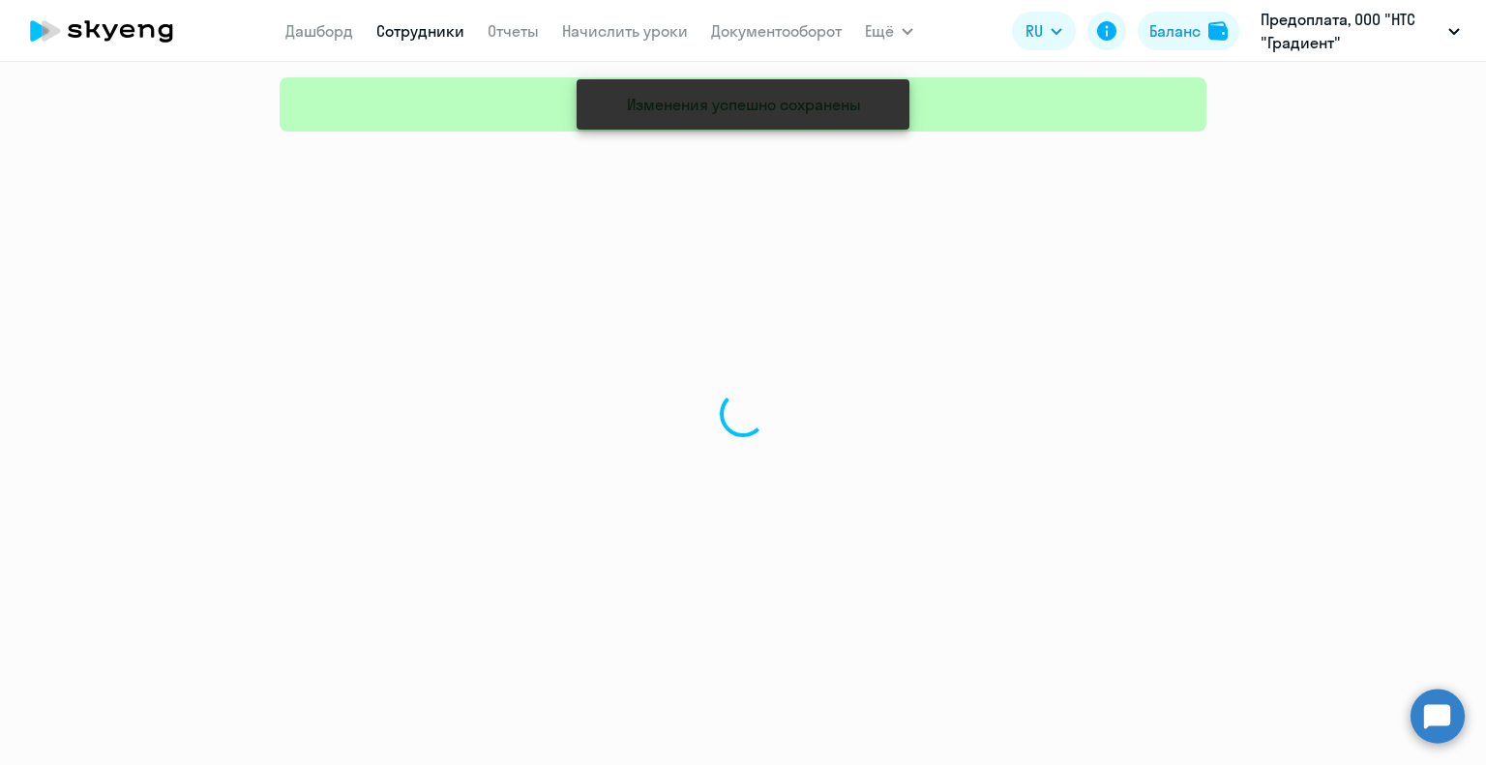
select select "30"
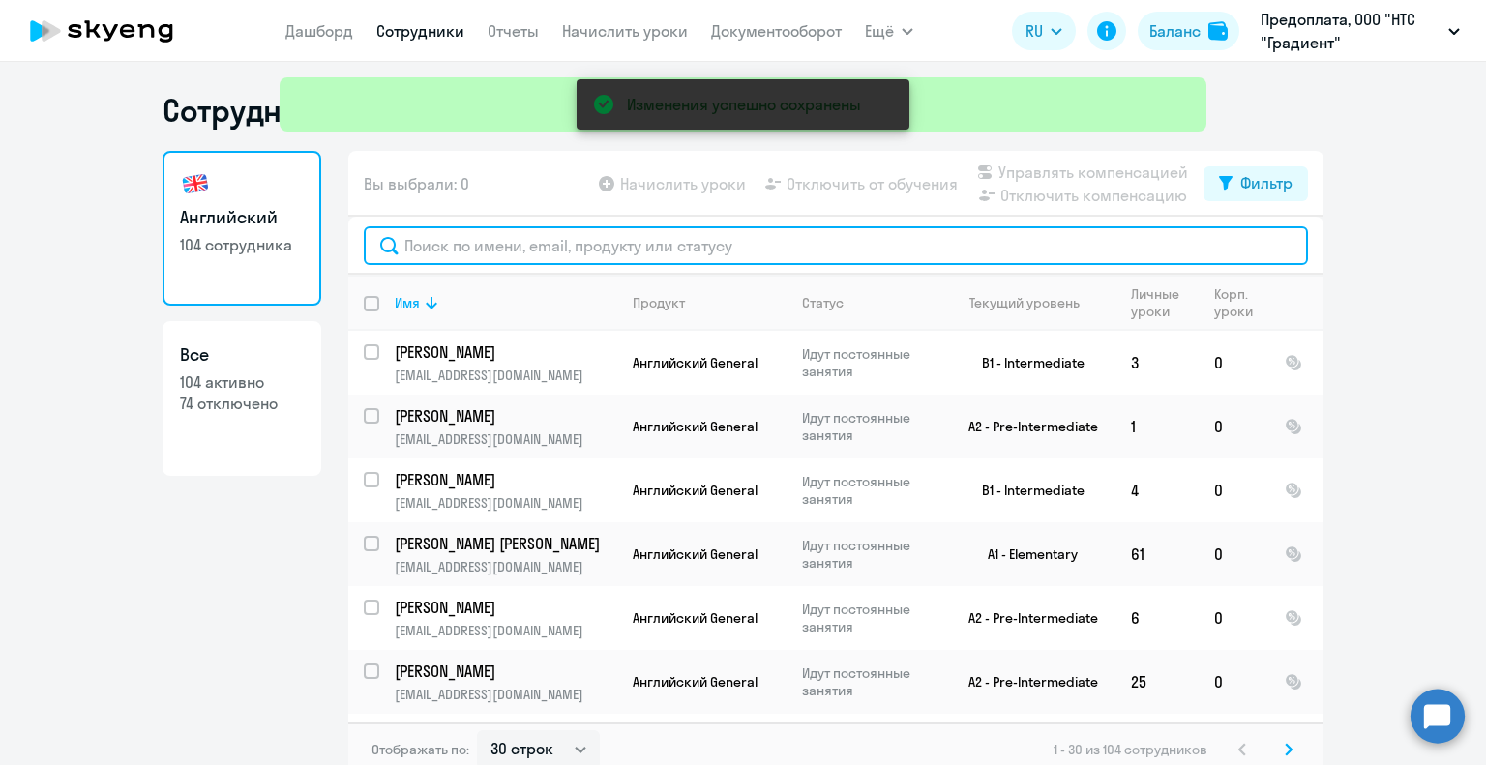
click at [743, 250] on input "text" at bounding box center [836, 245] width 944 height 39
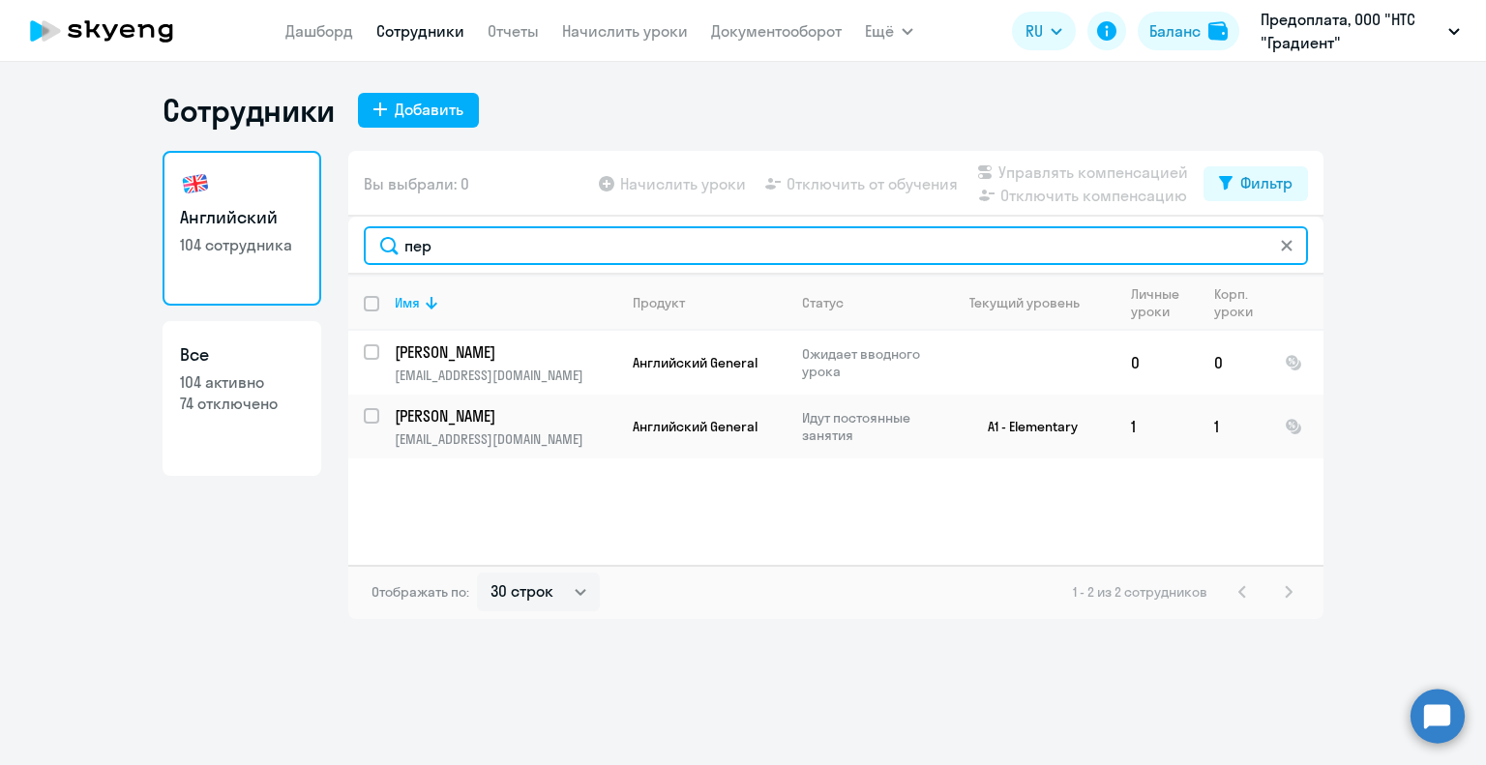
type input "пер"
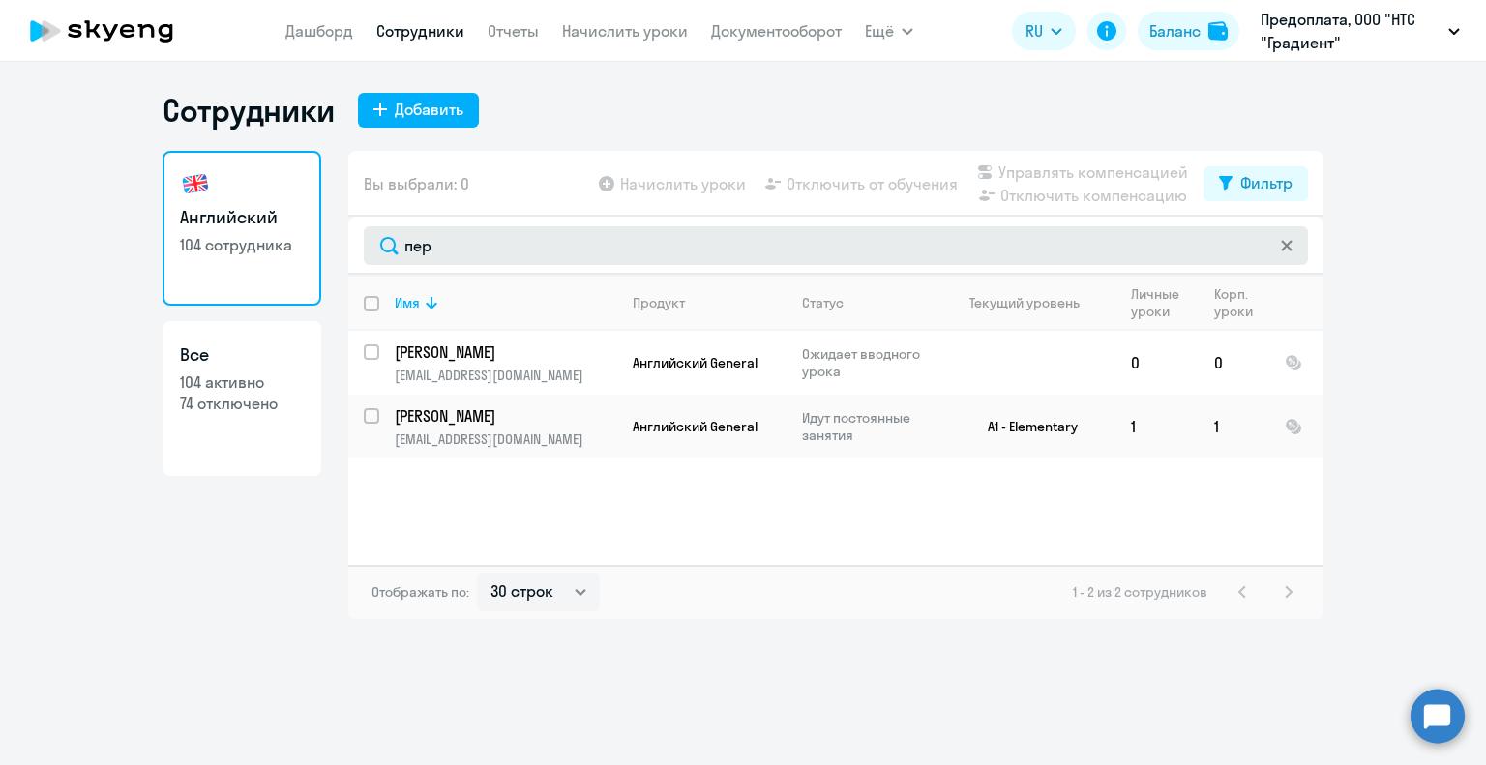
click at [1288, 244] on icon at bounding box center [1286, 245] width 11 height 11
